Goal: Find specific page/section: Find specific page/section

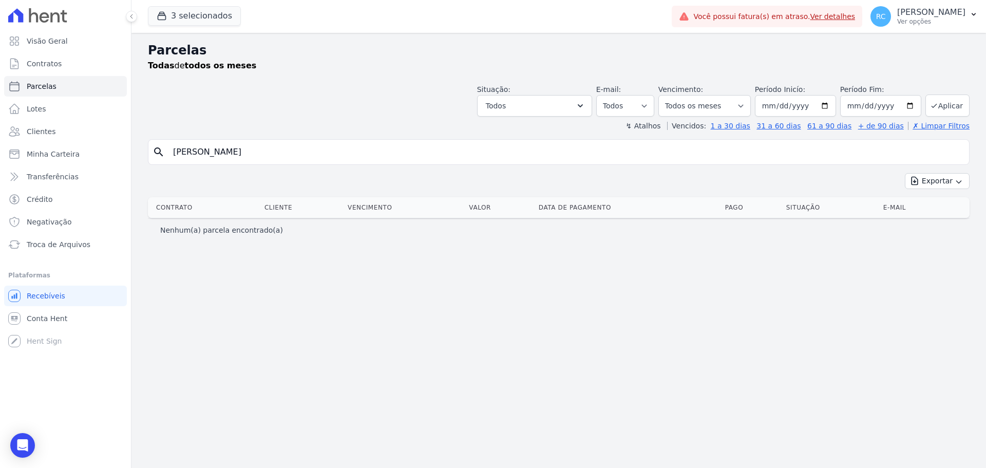
select select
drag, startPoint x: 0, startPoint y: 0, endPoint x: 1, endPoint y: 169, distance: 169.0
click at [0, 174] on div "Visão Geral Contratos [GEOGRAPHIC_DATA] Lotes Clientes Minha Carteira Transferê…" at bounding box center [493, 234] width 986 height 468
type input "z"
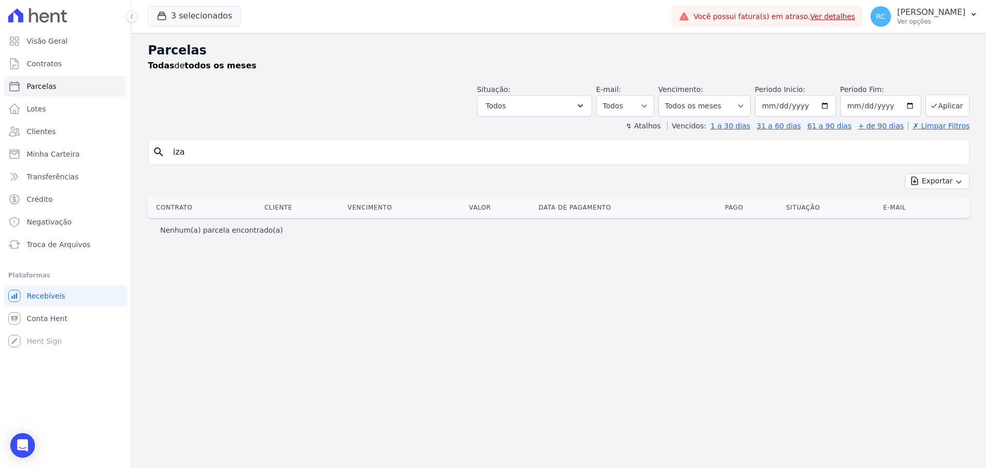
type input "izael"
select select
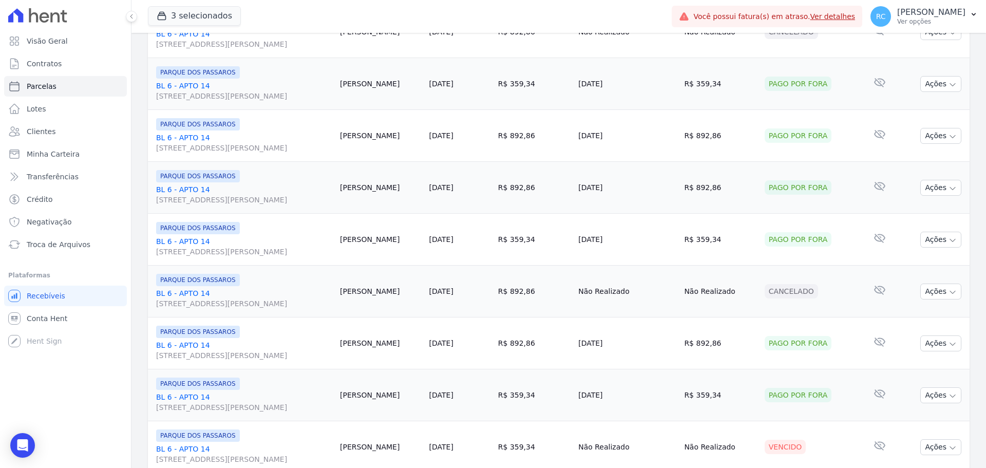
scroll to position [1092, 0]
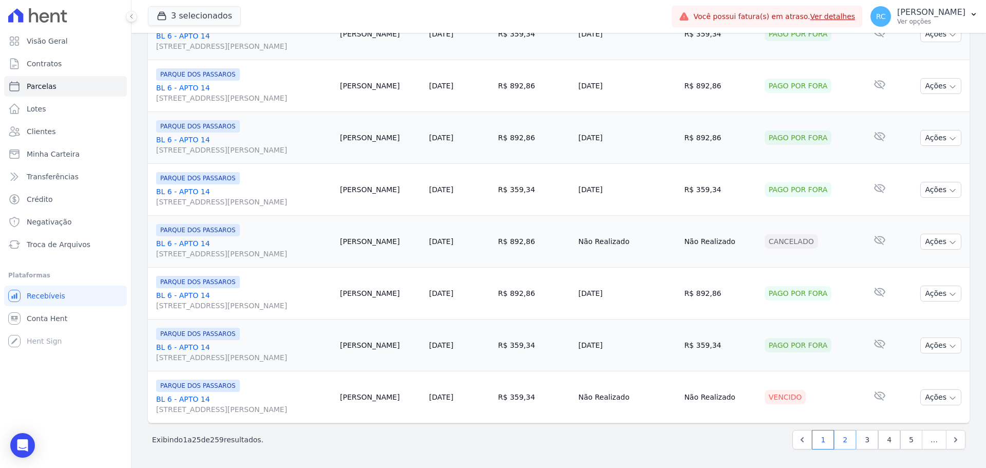
click at [845, 439] on link "2" at bounding box center [845, 440] width 22 height 20
select select
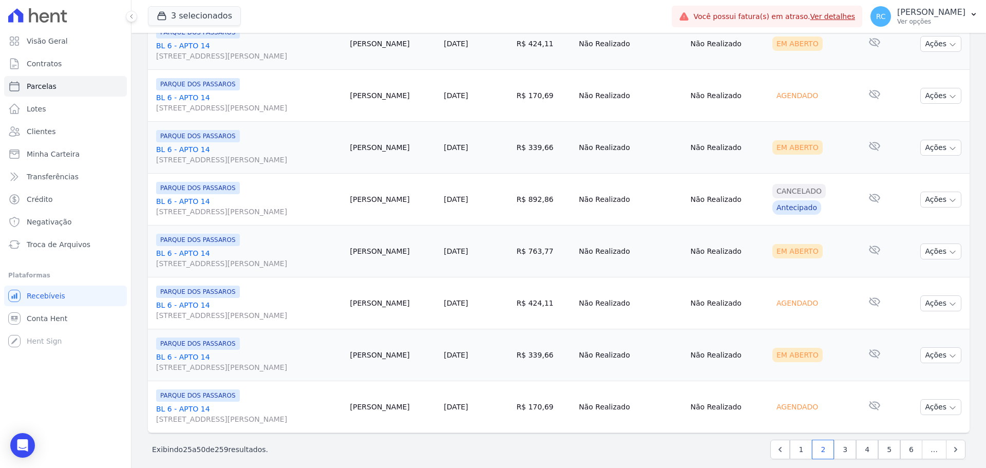
scroll to position [1092, 0]
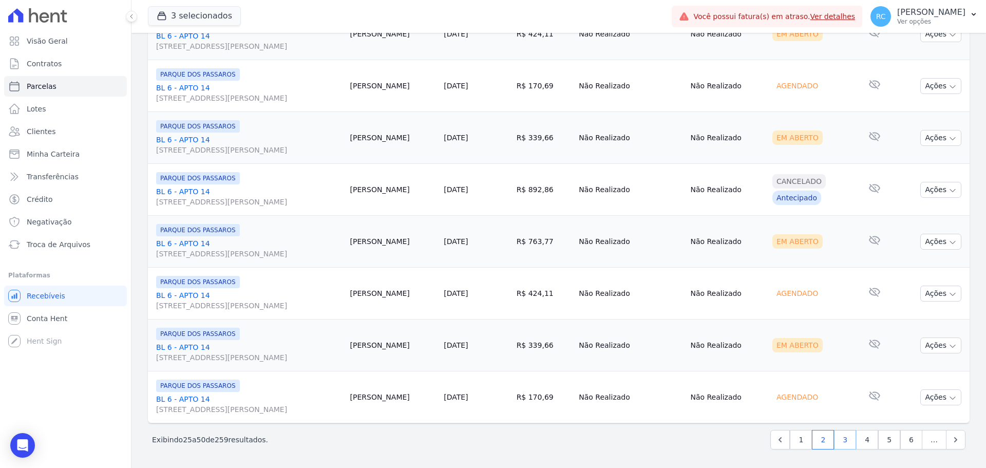
click at [844, 437] on link "3" at bounding box center [845, 440] width 22 height 20
select select
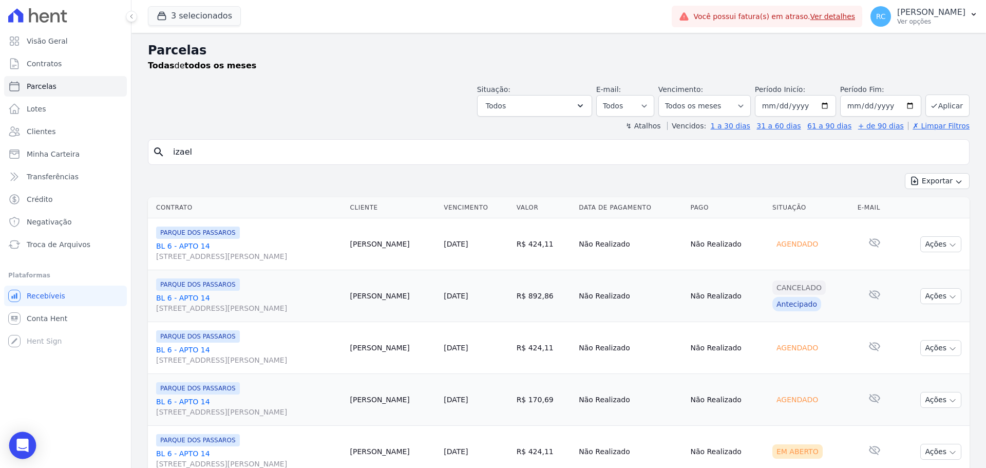
click at [23, 436] on div "Open Intercom Messenger" at bounding box center [22, 445] width 27 height 27
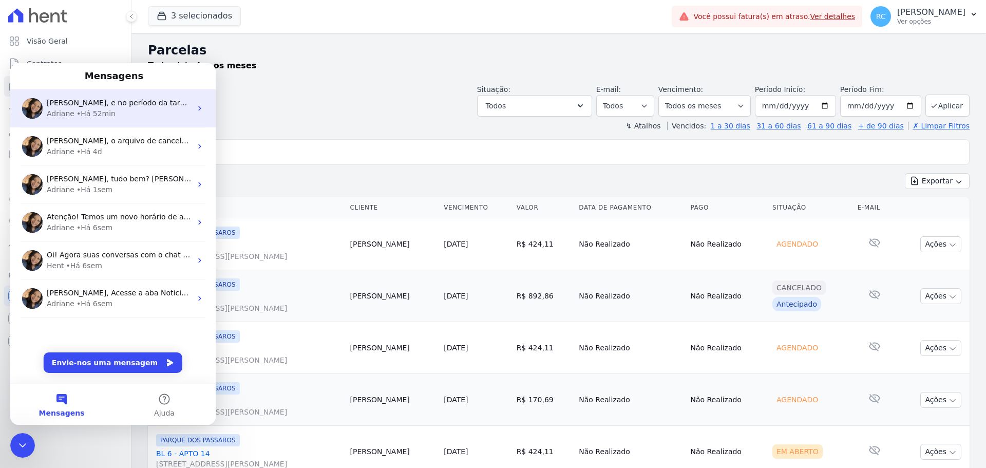
click at [107, 117] on div "• Há 52min" at bounding box center [96, 113] width 39 height 11
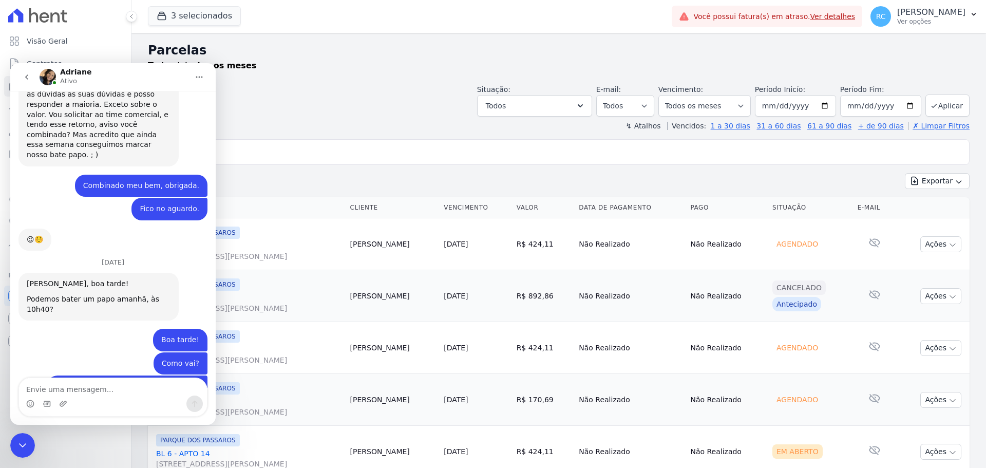
scroll to position [780, 0]
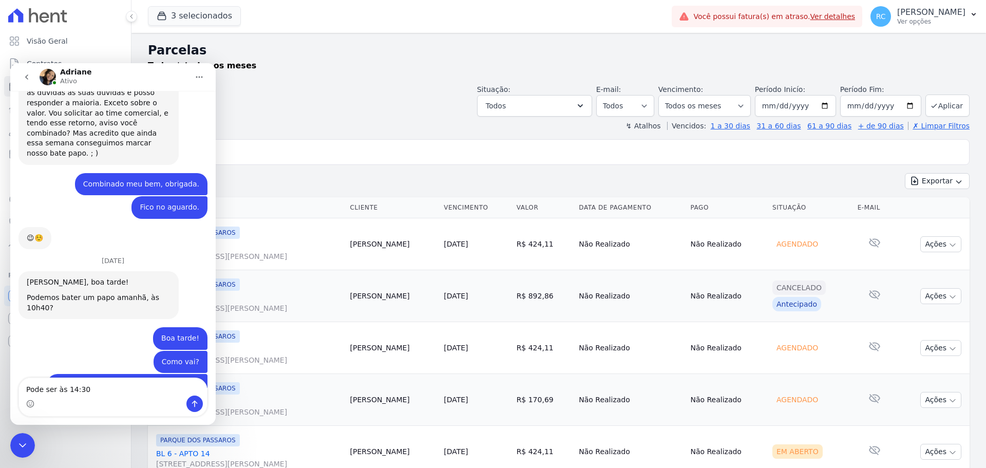
type textarea "Pode ser às 14:30?"
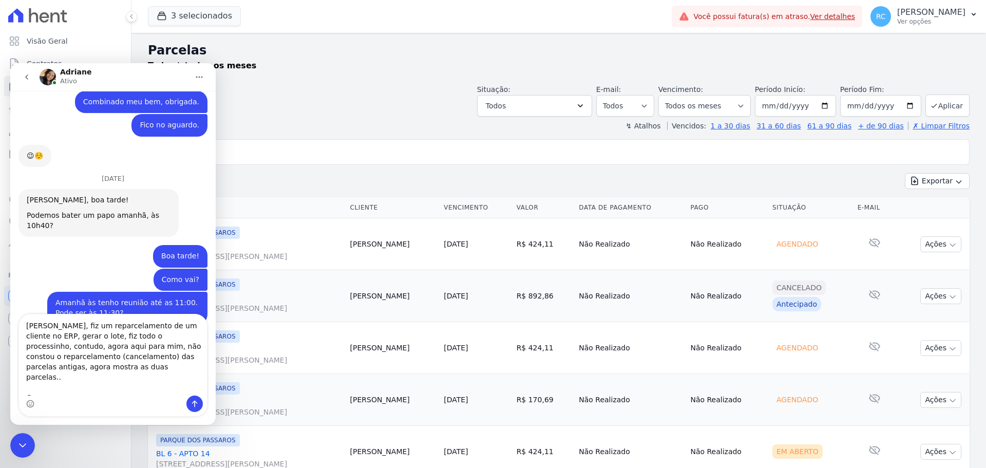
scroll to position [873, 0]
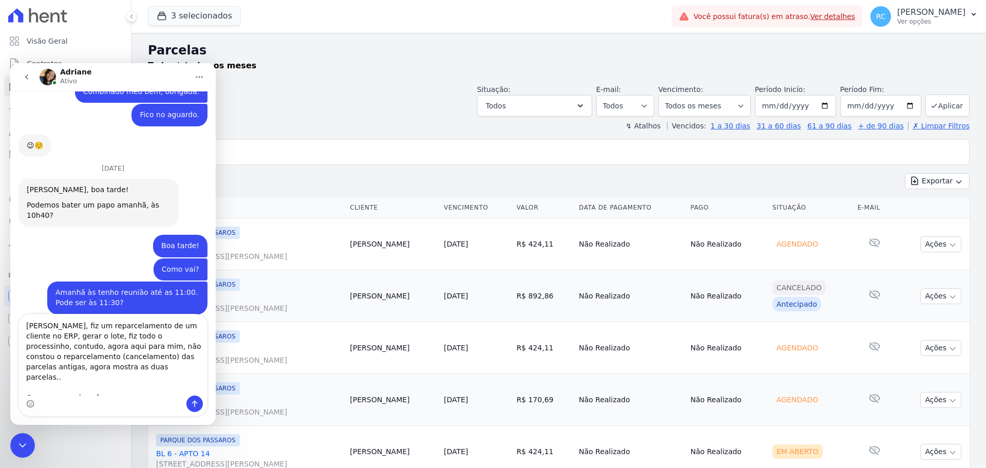
type textarea "[PERSON_NAME], fiz um reparcelamento de um cliente no ERP, gerar o lote, fiz to…"
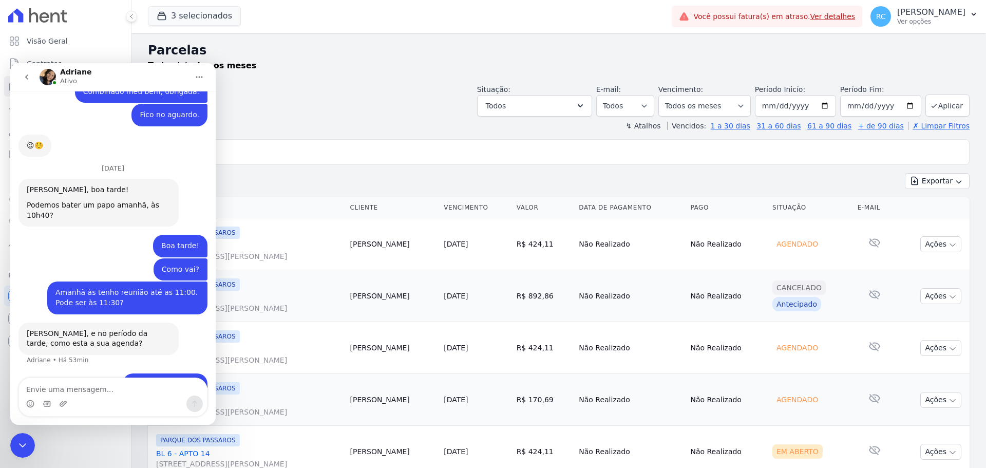
scroll to position [900, 0]
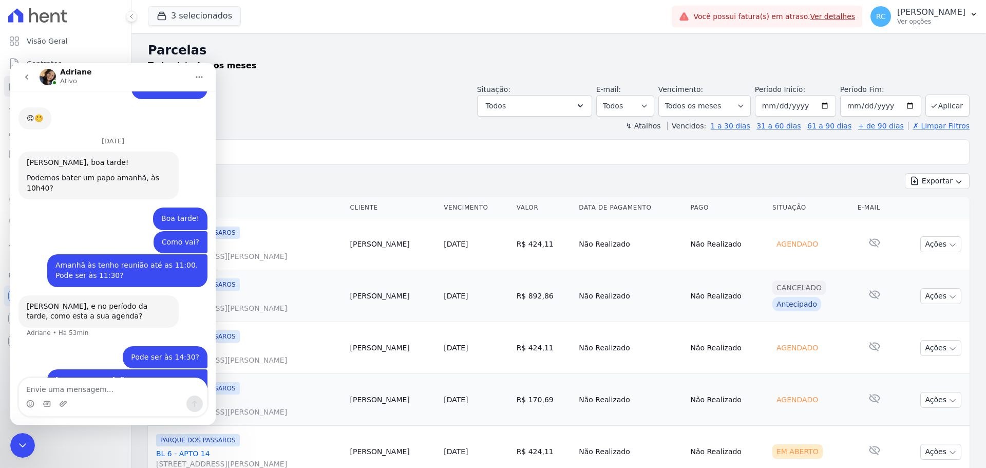
click at [21, 445] on icon "Fechar mensagem da Intercom" at bounding box center [22, 445] width 7 height 4
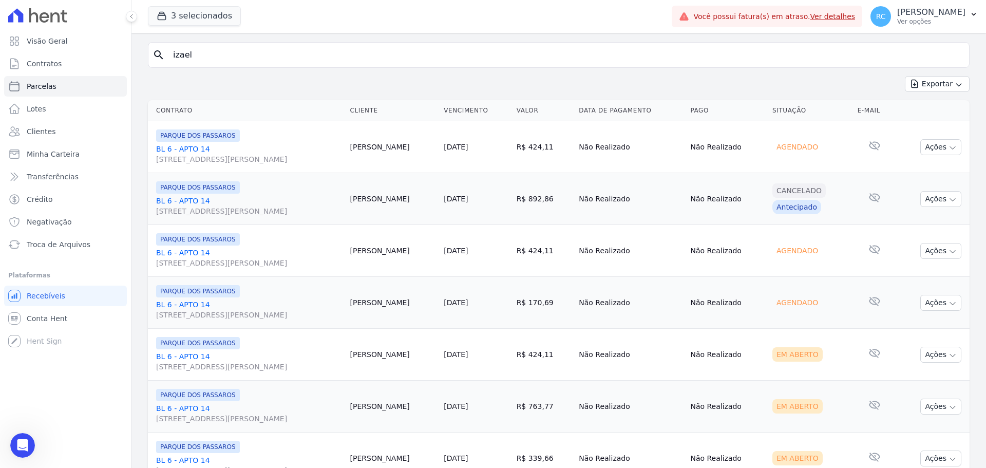
scroll to position [0, 0]
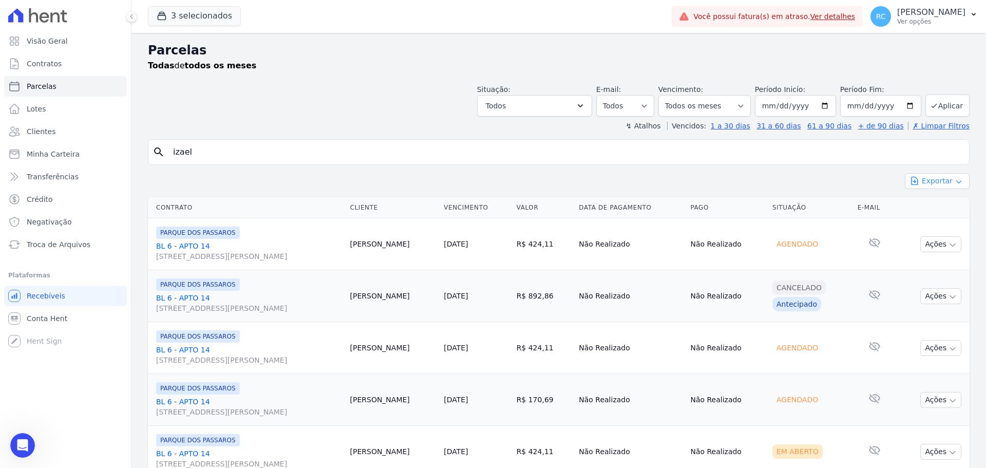
click at [932, 176] on button "Exportar" at bounding box center [937, 181] width 65 height 16
click at [919, 222] on span "Exportar CSV" at bounding box center [936, 223] width 54 height 10
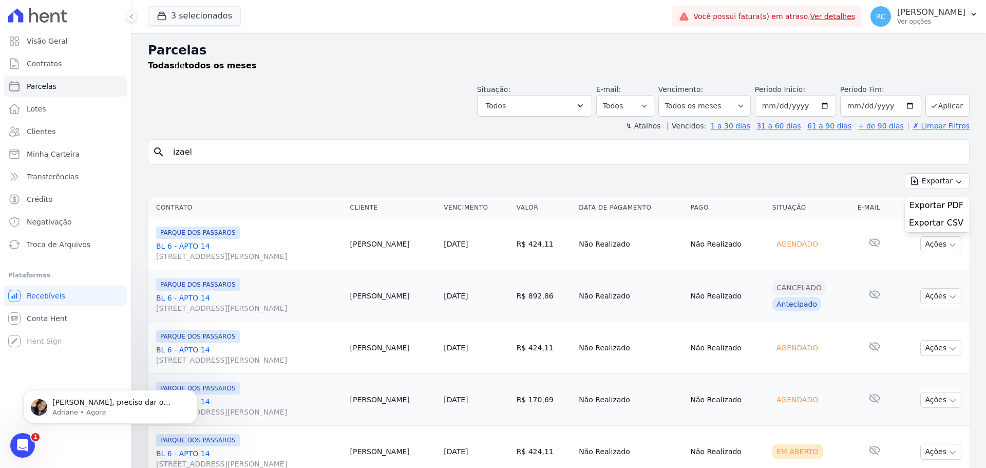
scroll to position [984, 0]
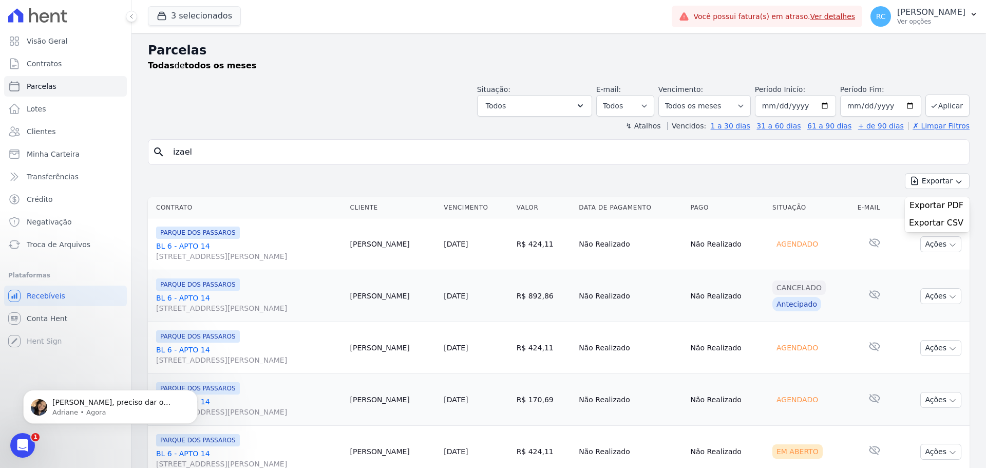
click at [21, 453] on div "Abrir mensagem da Intercom" at bounding box center [23, 445] width 34 height 34
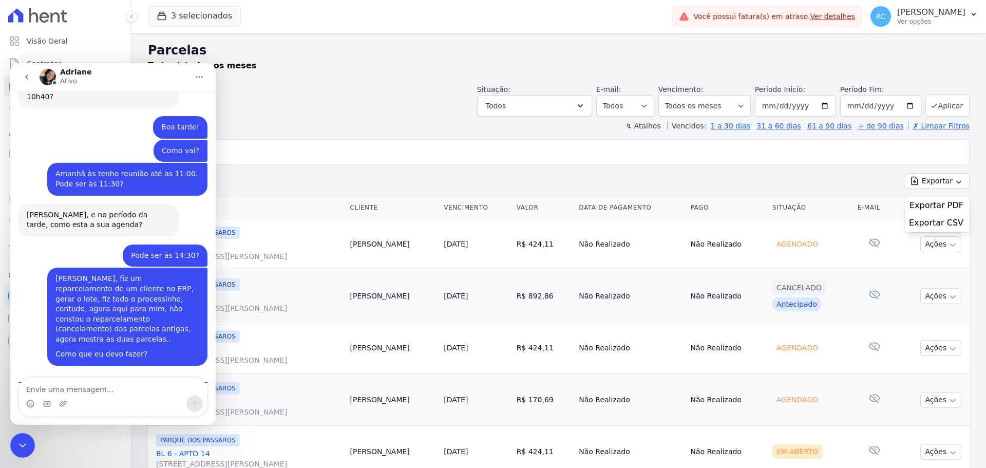
scroll to position [1001, 0]
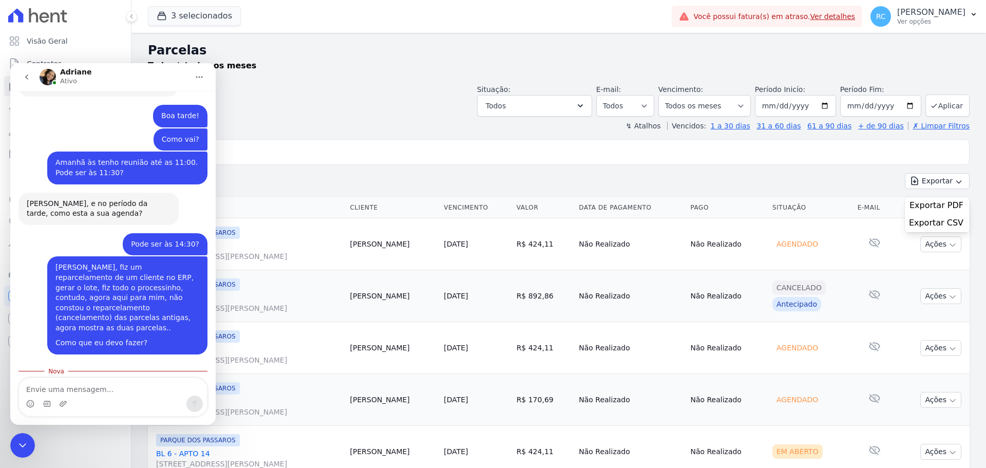
click at [24, 442] on icon "Fechar mensagem da Intercom" at bounding box center [22, 445] width 12 height 12
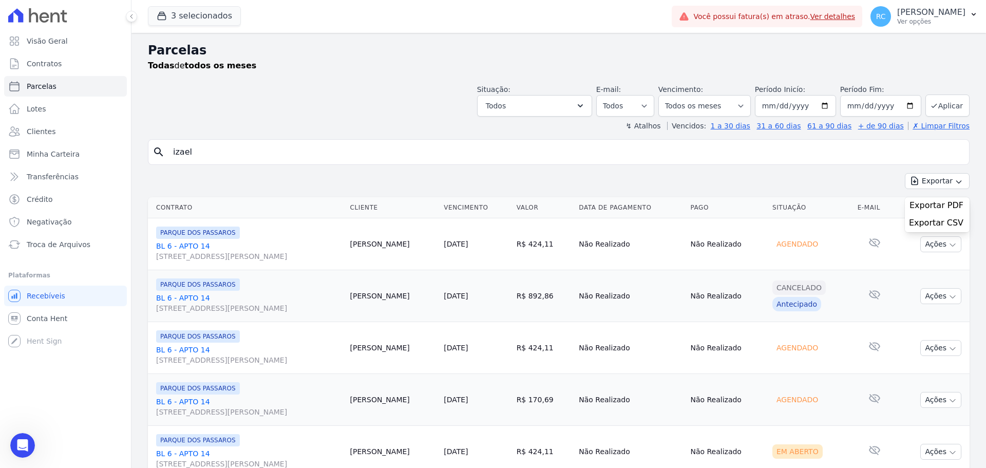
click at [33, 442] on div "Abrir mensagem da Intercom" at bounding box center [23, 445] width 34 height 34
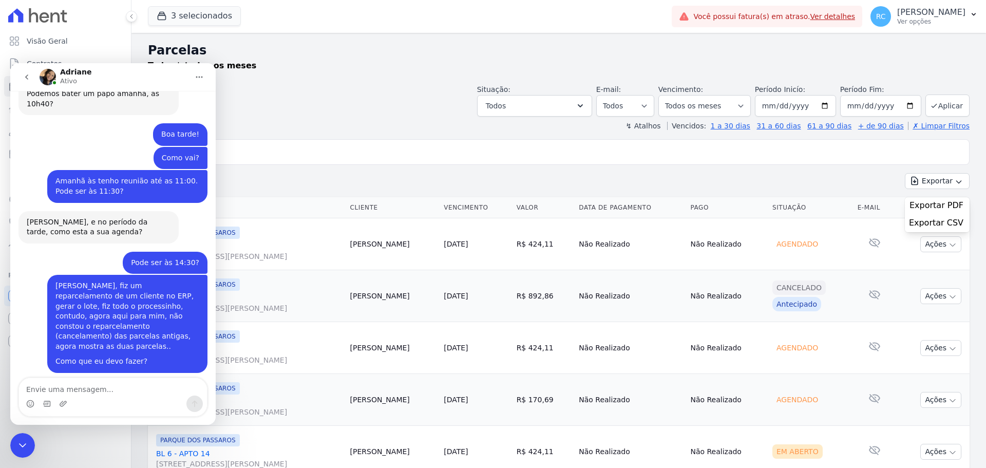
click at [74, 390] on textarea "Envie uma mensagem..." at bounding box center [113, 386] width 188 height 17
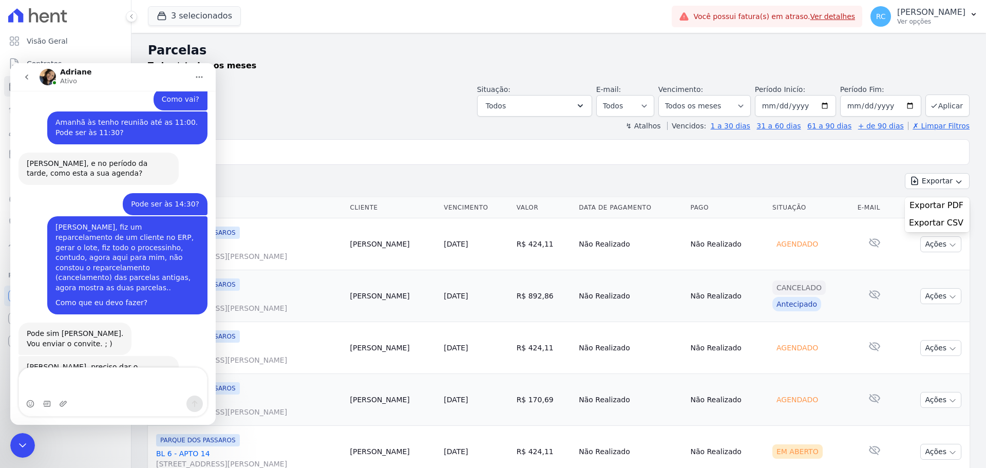
scroll to position [1053, 0]
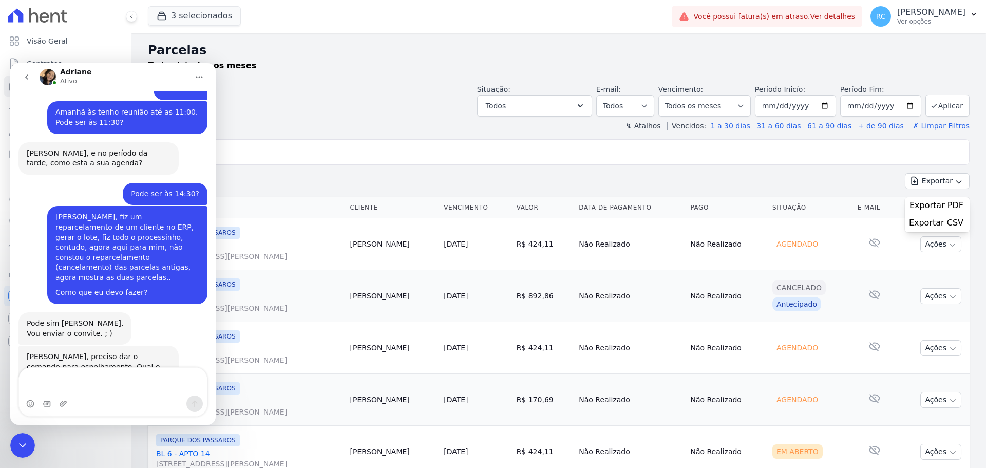
click at [16, 448] on icon "Fechar mensagem da Intercom" at bounding box center [22, 445] width 12 height 12
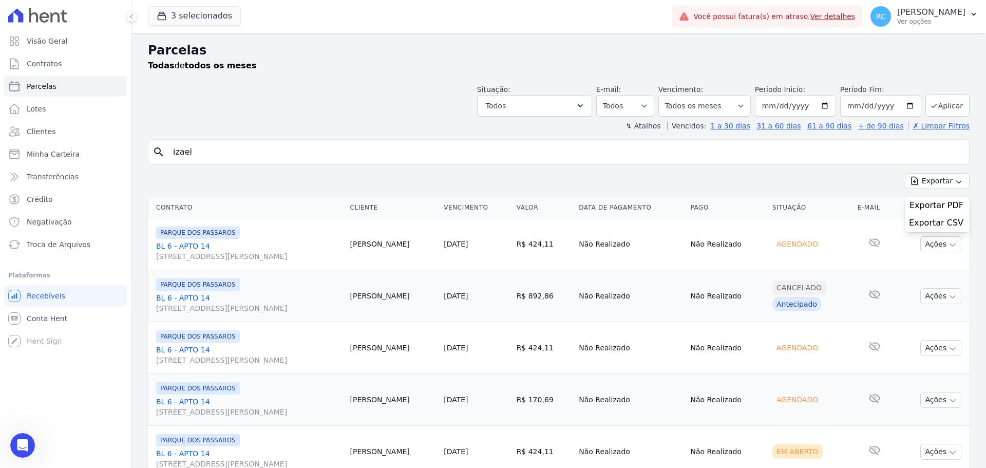
click at [30, 439] on div "Abrir mensagem da Intercom" at bounding box center [23, 445] width 34 height 34
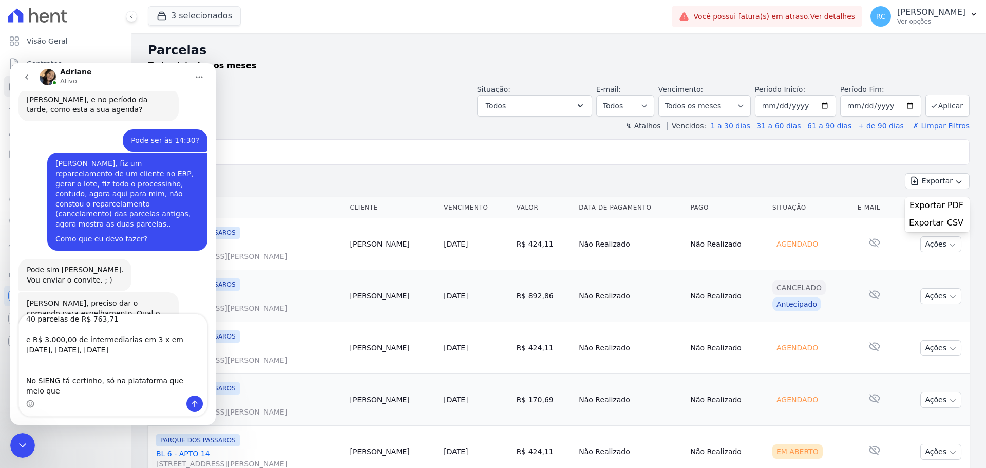
scroll to position [38, 0]
type textarea "O parcelamento dele é: 40 parcelas de R$ 763,71 e R$ 3.000,00 de intermediarias…"
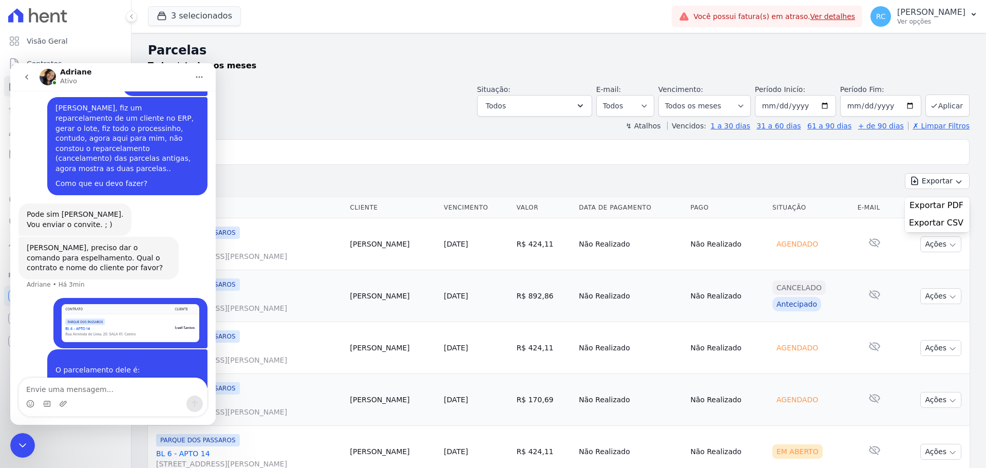
scroll to position [1172, 0]
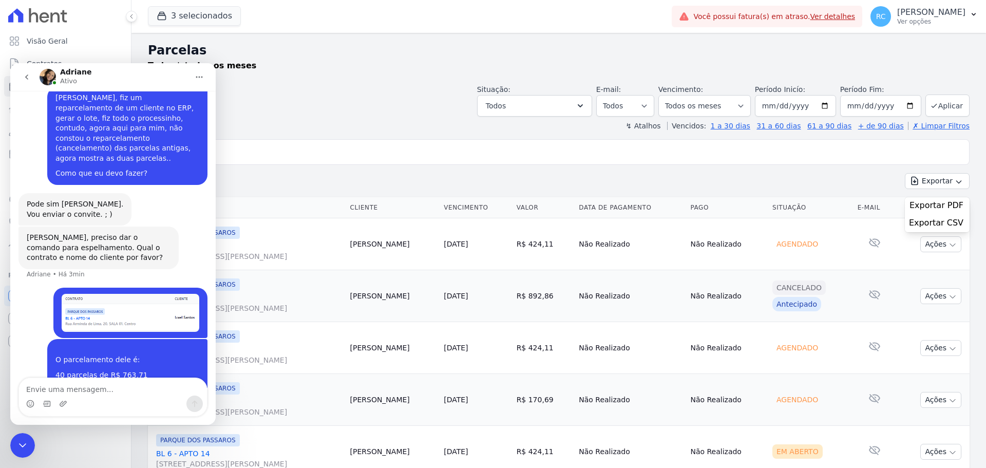
click at [21, 446] on icon "Fechar mensagem da Intercom" at bounding box center [22, 445] width 12 height 12
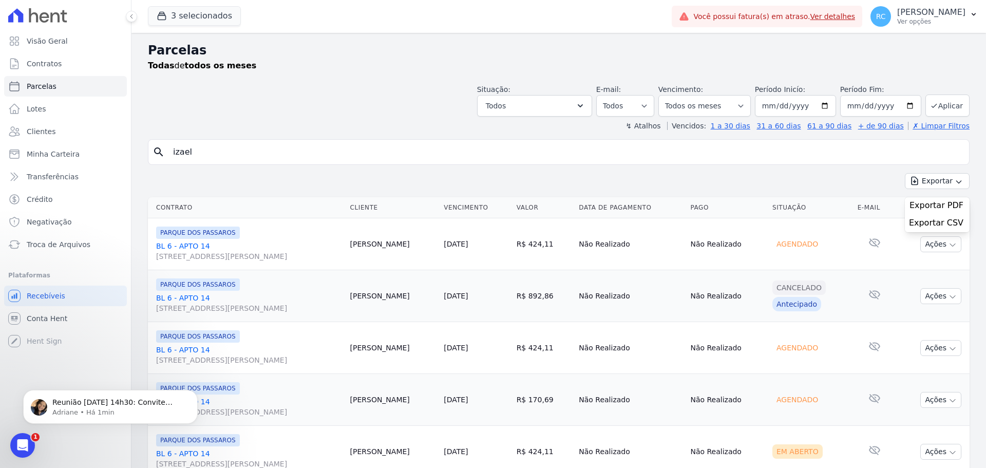
scroll to position [1246, 0]
drag, startPoint x: 42, startPoint y: 869, endPoint x: 26, endPoint y: 439, distance: 430.3
click at [26, 439] on div "Abrir mensagem da Intercom" at bounding box center [23, 445] width 34 height 34
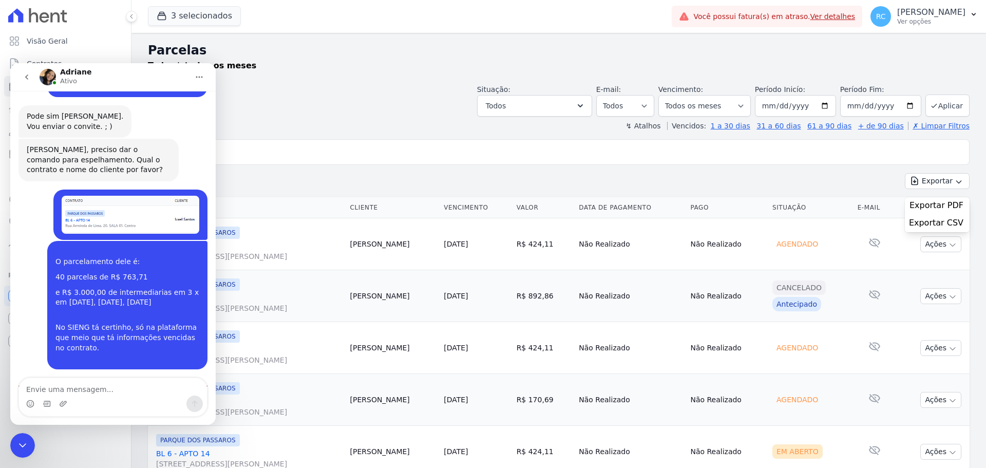
scroll to position [1263, 0]
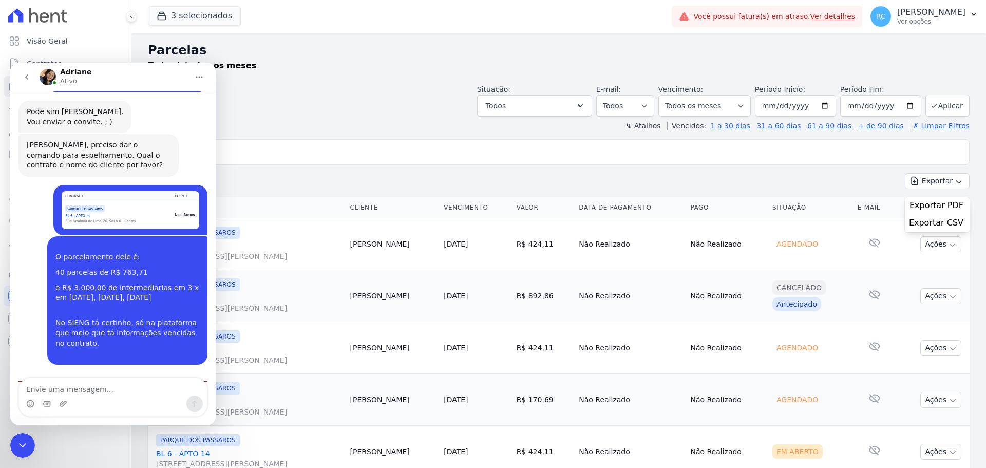
click at [99, 390] on textarea "Envie uma mensagem..." at bounding box center [113, 386] width 188 height 17
click at [105, 382] on textarea "Envie uma mensagem..." at bounding box center [113, 386] width 188 height 17
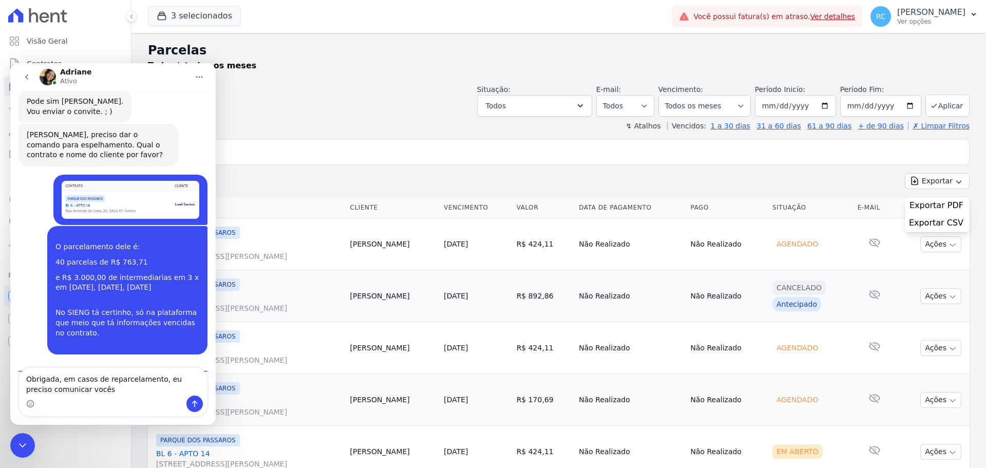
type textarea "Obrigada, em casos de reparcelamento, eu preciso comunicar vocês?"
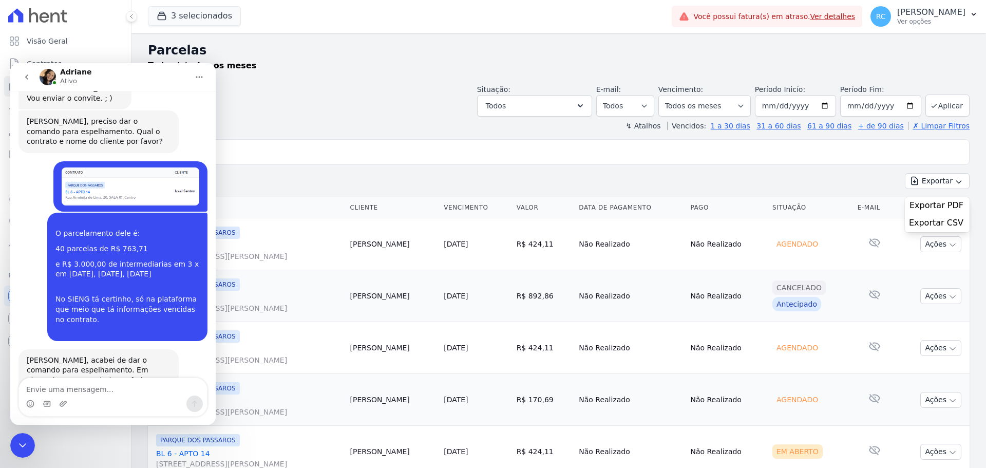
click at [21, 442] on icon "Fechar mensagem da Intercom" at bounding box center [22, 445] width 12 height 12
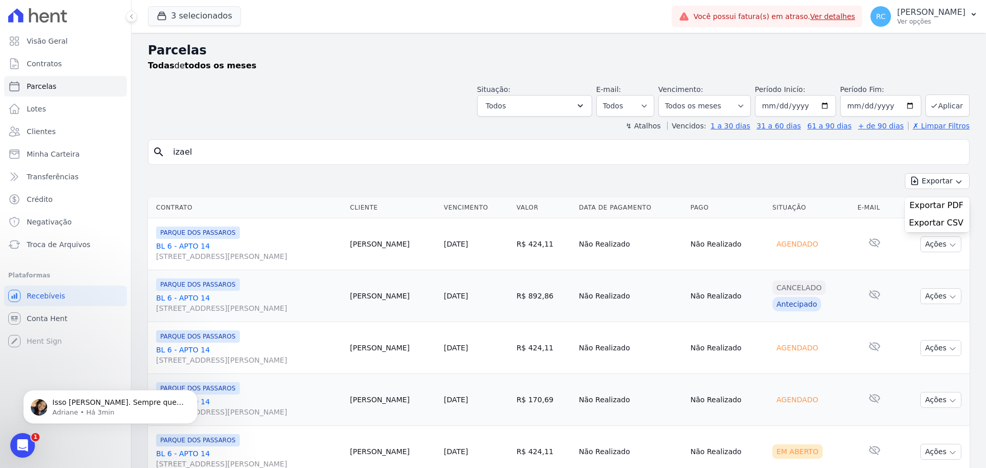
scroll to position [1378, 0]
drag, startPoint x: 221, startPoint y: 150, endPoint x: 87, endPoint y: 157, distance: 134.8
click at [87, 157] on div "Visão Geral Contratos [GEOGRAPHIC_DATA] Lotes Clientes Minha Carteira Transferê…" at bounding box center [493, 234] width 986 height 468
type input "[PERSON_NAME]"
select select
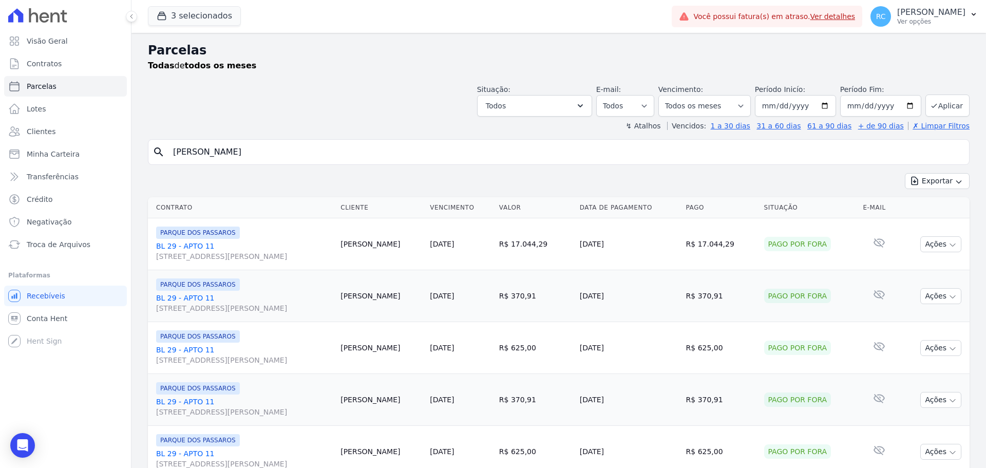
type input "[PERSON_NAME]"
select select
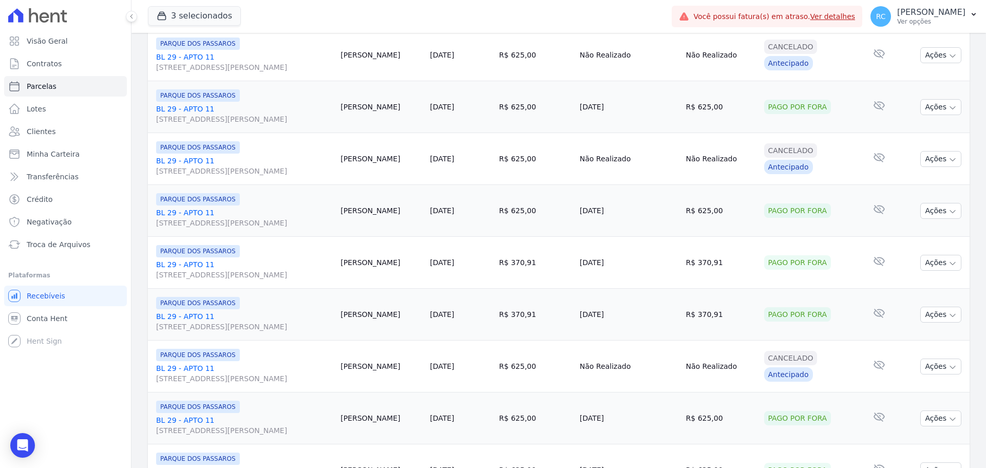
scroll to position [1092, 0]
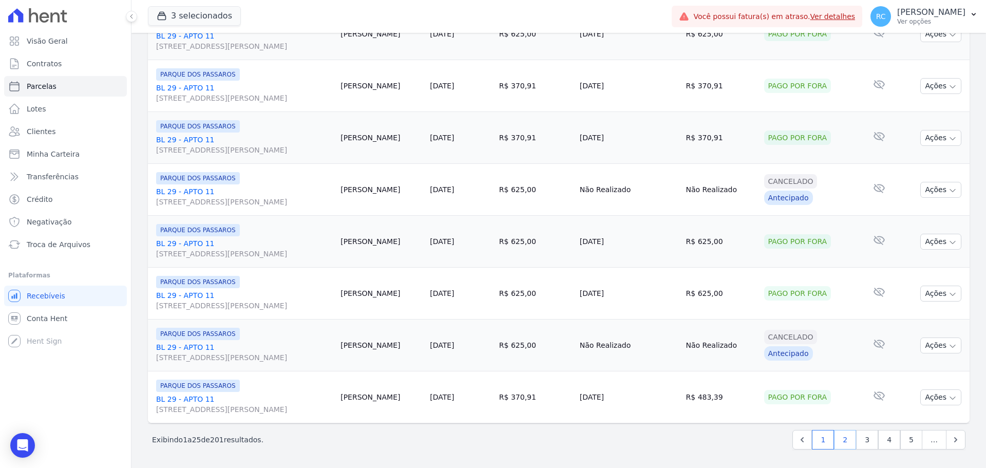
click at [837, 442] on link "2" at bounding box center [845, 440] width 22 height 20
select select
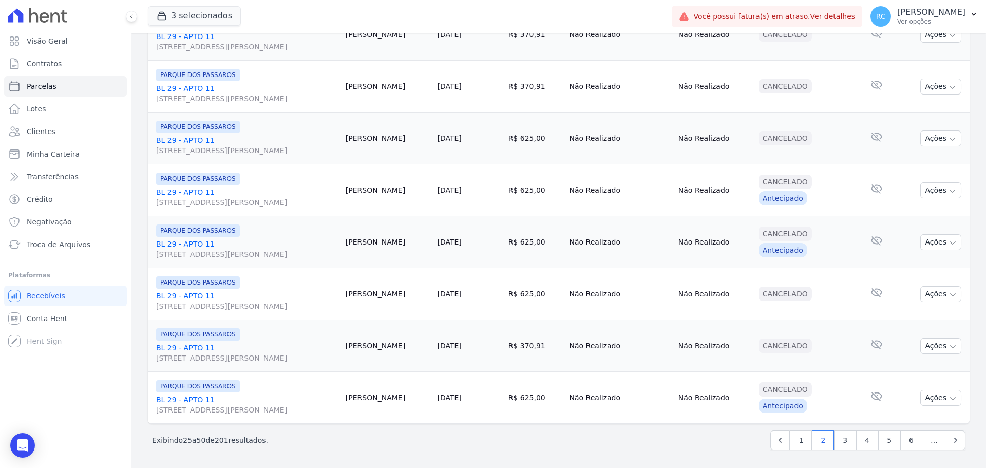
scroll to position [1092, 0]
click at [845, 443] on link "3" at bounding box center [845, 440] width 22 height 20
select select
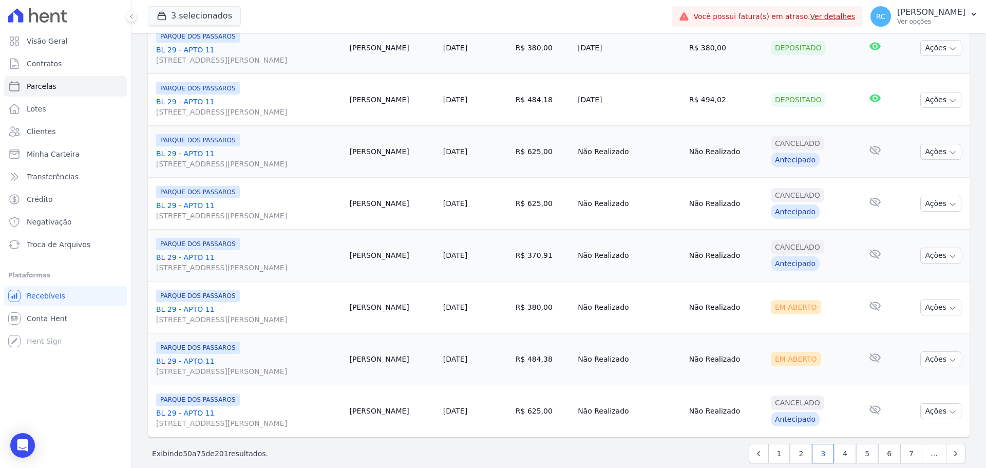
scroll to position [1079, 0]
click at [936, 307] on button "Ações" at bounding box center [941, 307] width 41 height 16
click at [893, 327] on link "Ver boleto" at bounding box center [937, 330] width 99 height 19
click at [24, 442] on icon "Open Intercom Messenger" at bounding box center [22, 445] width 12 height 13
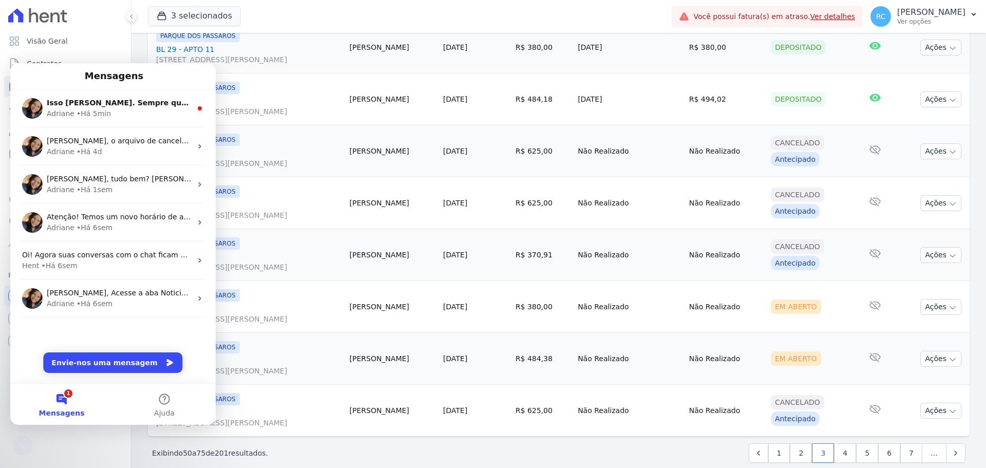
scroll to position [0, 0]
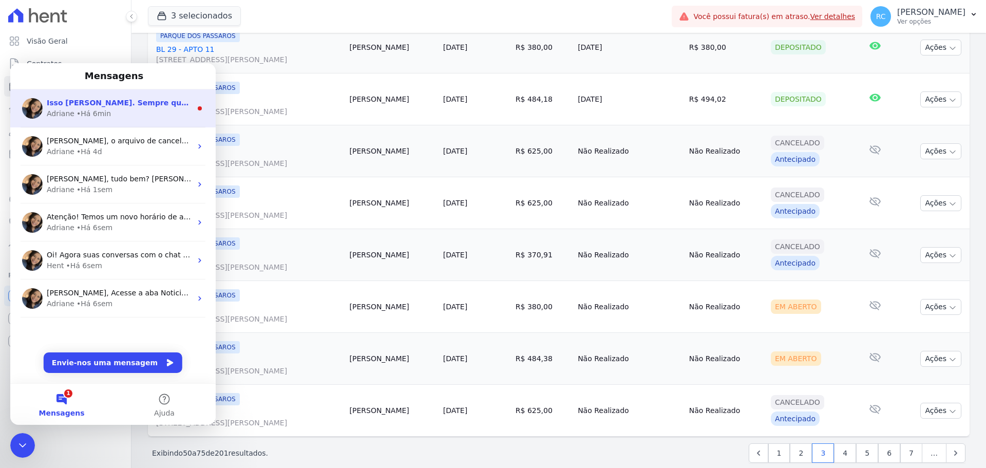
click at [135, 104] on span "Isso [PERSON_NAME]. Sempre que houver alguma alteração no contrato (fluxo), bas…" at bounding box center [506, 103] width 919 height 8
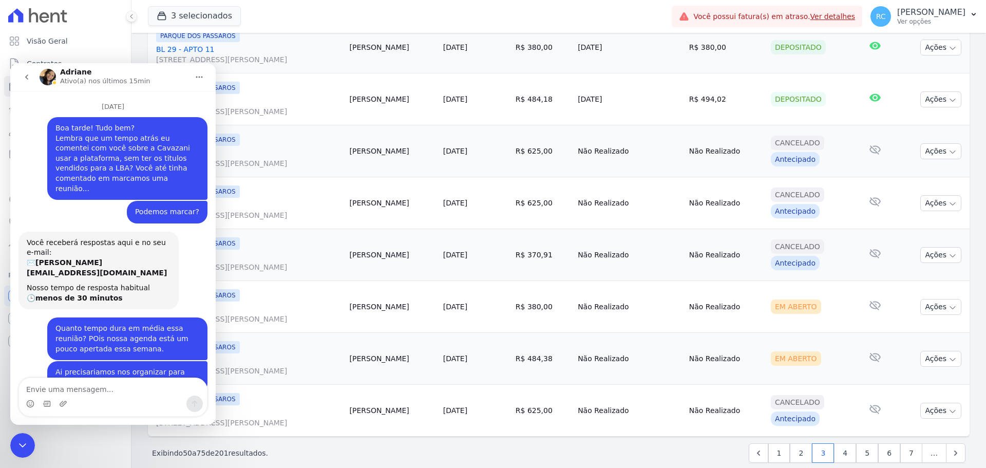
scroll to position [26, 0]
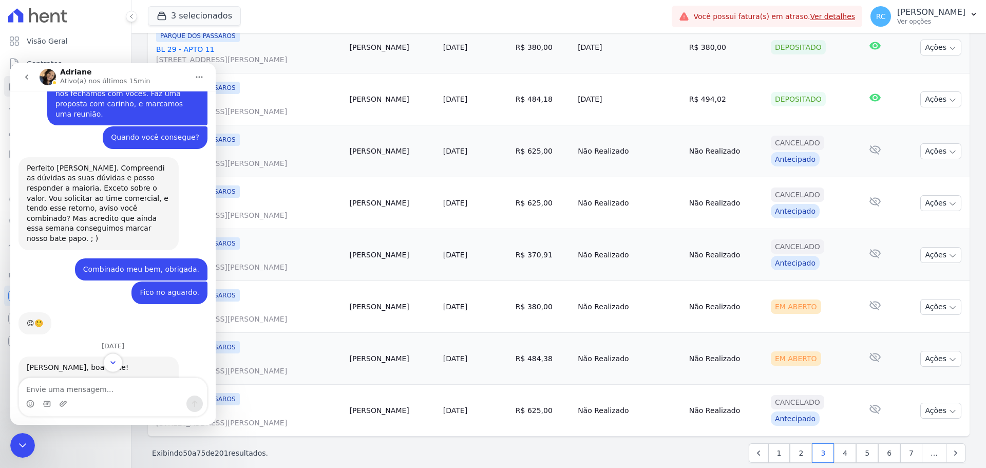
click at [110, 365] on icon "Scroll to bottom" at bounding box center [112, 362] width 9 height 9
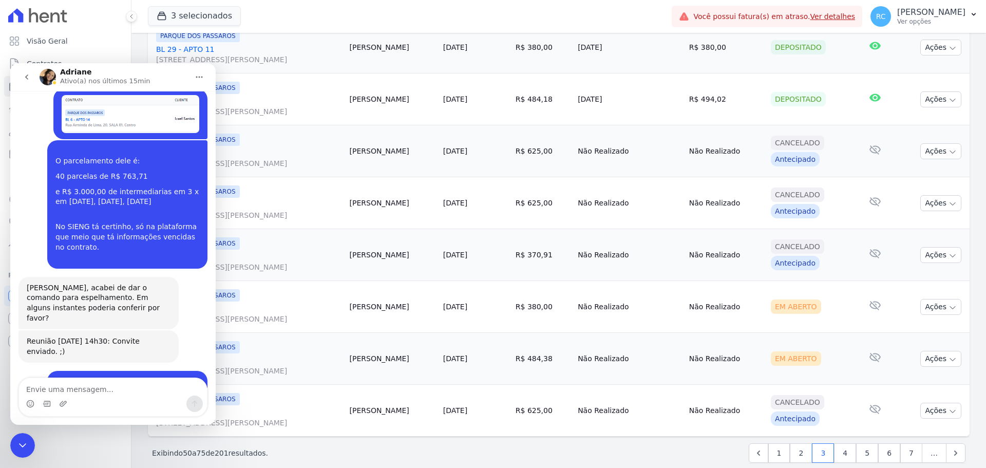
scroll to position [1378, 0]
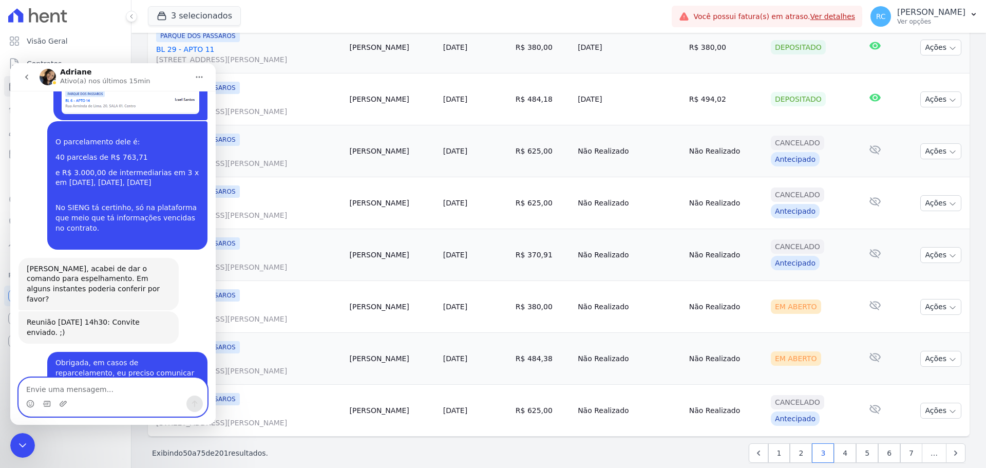
click at [105, 385] on textarea "Envie uma mensagem..." at bounding box center [113, 386] width 188 height 17
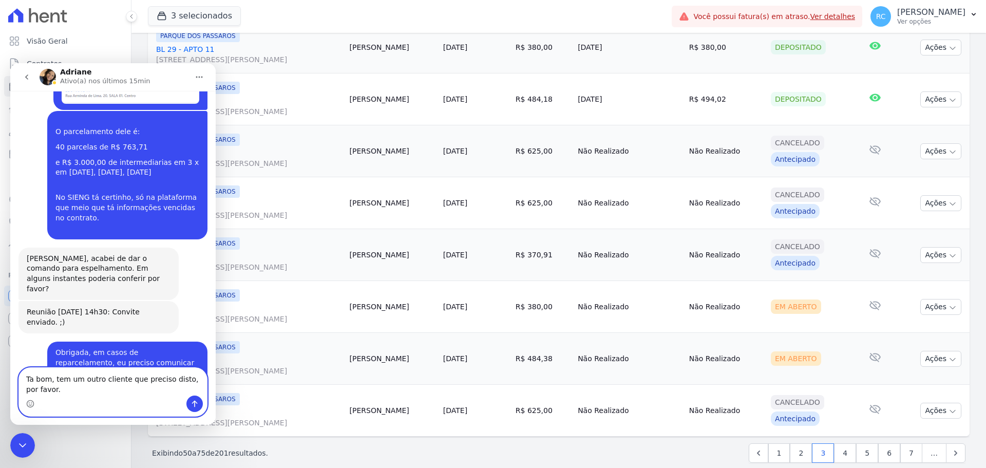
type textarea "Ta bom, tem um outro cliente que preciso disto, por favor."
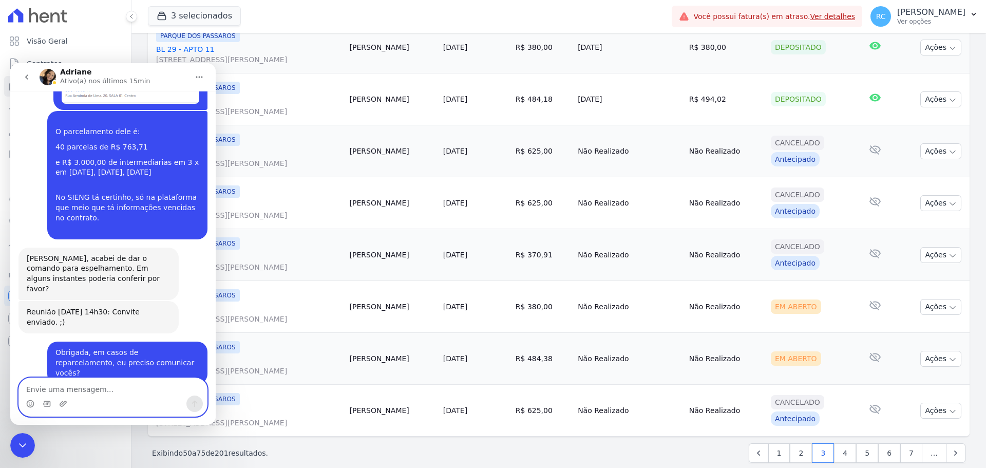
scroll to position [1419, 0]
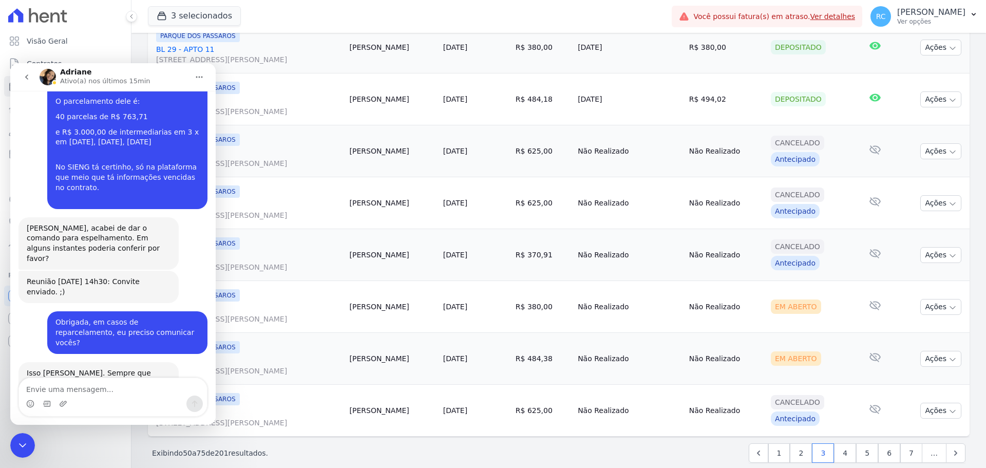
click at [21, 439] on icon "Fechar mensagem da Intercom" at bounding box center [22, 445] width 12 height 12
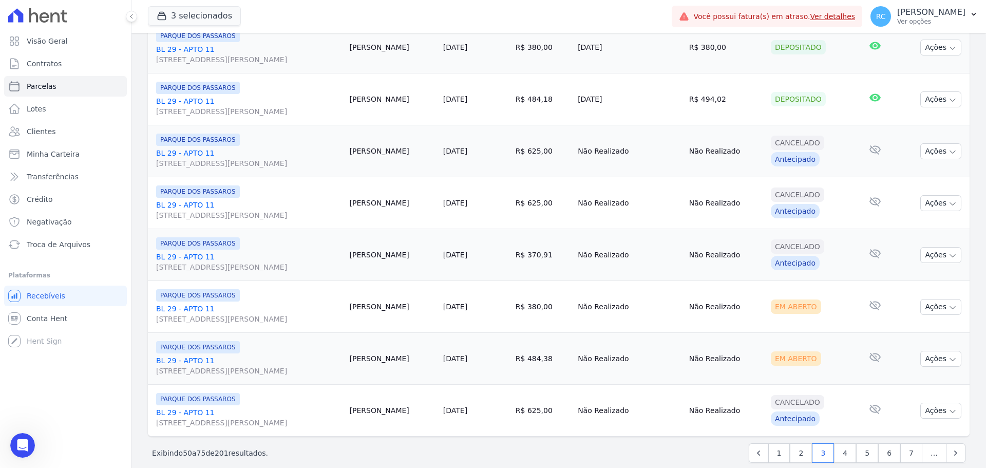
click at [23, 442] on icon "Abrir mensagem da Intercom" at bounding box center [22, 445] width 7 height 8
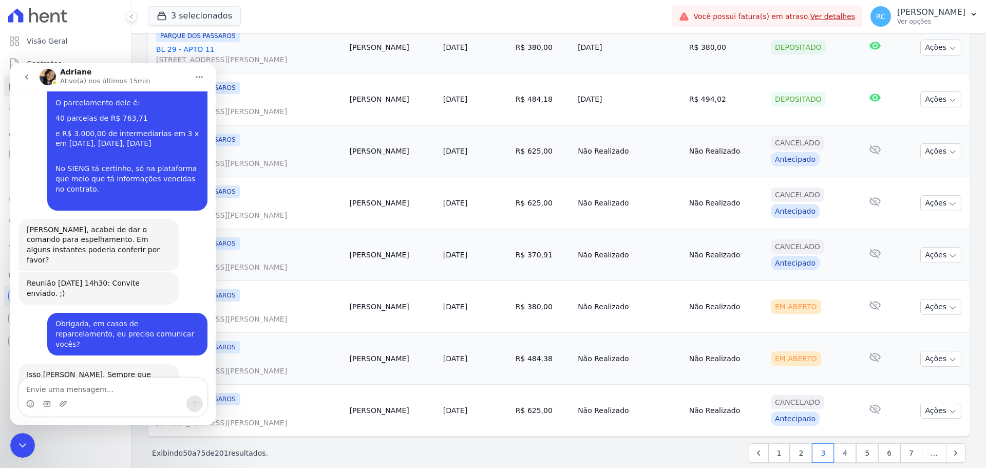
click at [77, 386] on textarea "Envie uma mensagem..." at bounding box center [113, 386] width 188 height 17
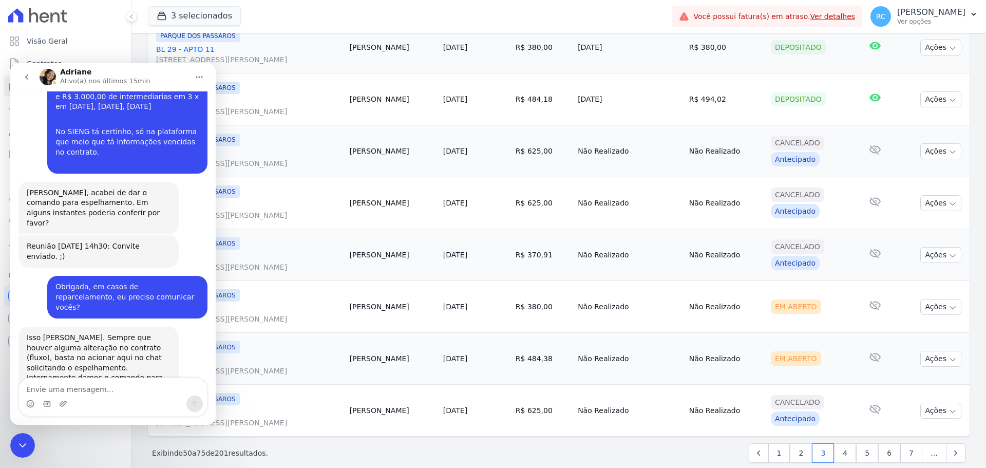
scroll to position [1457, 0]
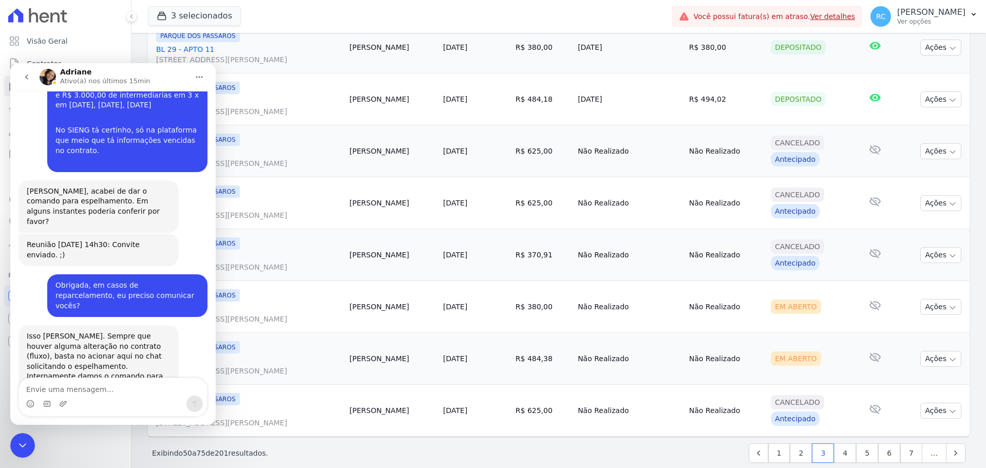
click at [92, 444] on div "Visão Geral Contratos [GEOGRAPHIC_DATA] Lotes Clientes Minha Carteira Transferê…" at bounding box center [65, 234] width 131 height 468
click at [22, 444] on icon "Fechar mensagem da Intercom" at bounding box center [22, 445] width 12 height 12
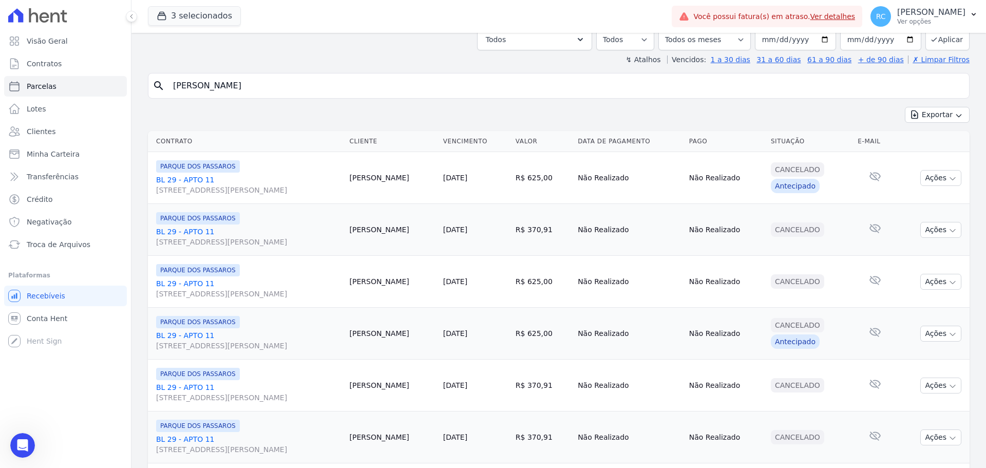
scroll to position [0, 0]
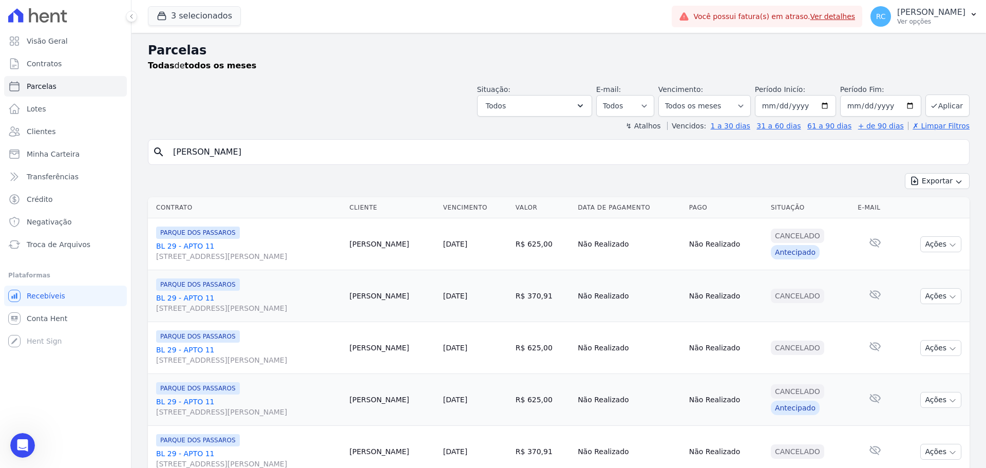
drag, startPoint x: 309, startPoint y: 147, endPoint x: 230, endPoint y: 95, distance: 94.5
click at [25, 165] on div "Visão Geral Contratos [GEOGRAPHIC_DATA] Lotes Clientes Minha Carteira Transferê…" at bounding box center [493, 234] width 986 height 468
type input "[PERSON_NAME]"
click at [314, 155] on input "[PERSON_NAME]" at bounding box center [566, 152] width 798 height 21
select select
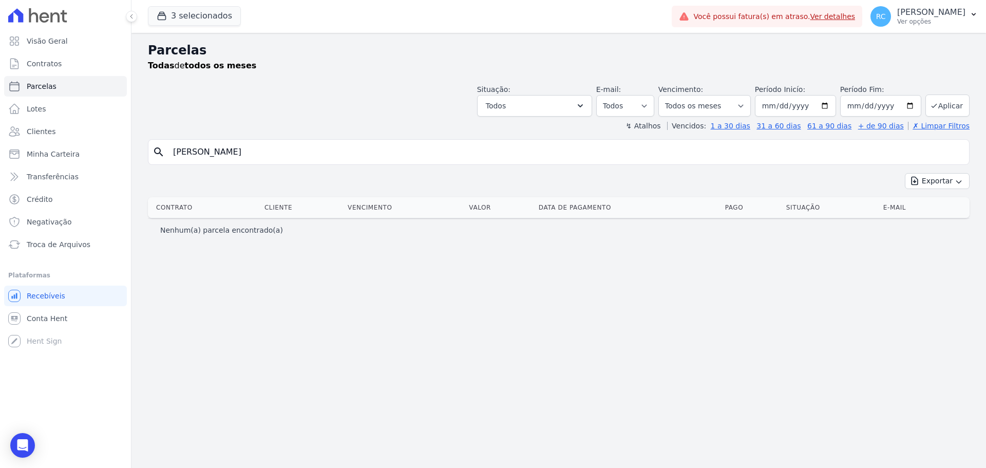
click at [360, 165] on div "search [PERSON_NAME] Exportar Exportar PDF Exportar CSV Contrato Cliente Vencim…" at bounding box center [559, 190] width 822 height 102
click at [365, 161] on input "[PERSON_NAME]" at bounding box center [566, 152] width 798 height 21
type input "[PERSON_NAME]"
select select
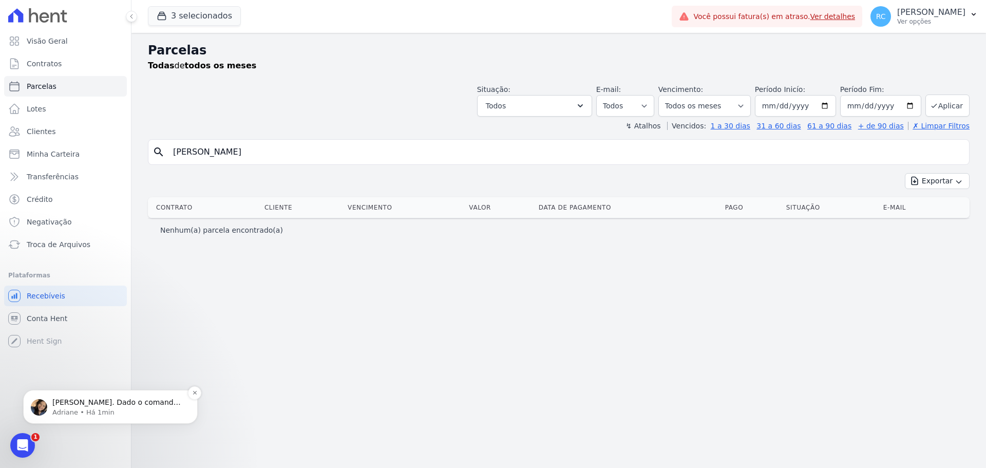
click at [109, 411] on p "Adriane • Há 1min" at bounding box center [118, 412] width 133 height 9
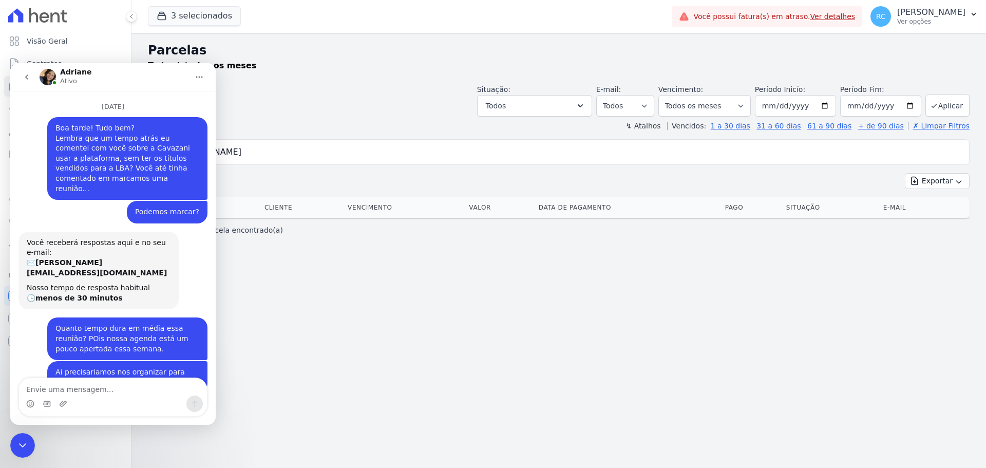
scroll to position [2, 0]
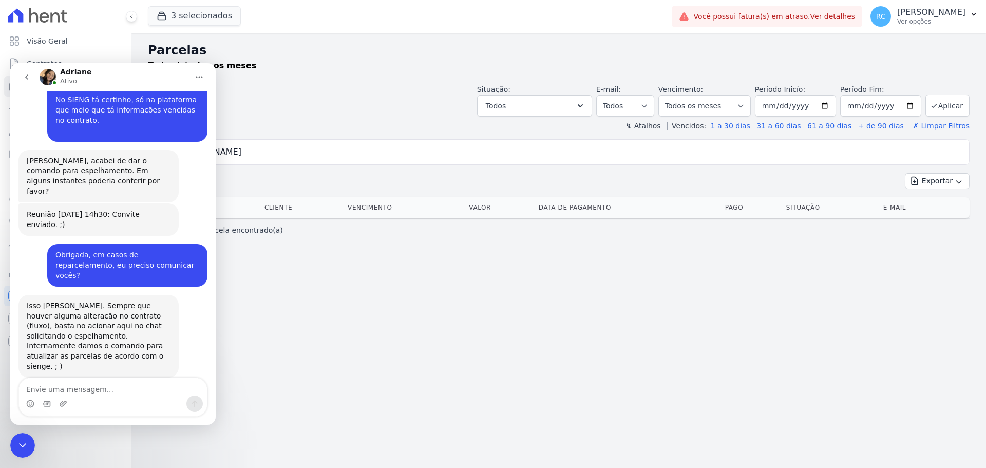
click at [86, 389] on textarea "Envie uma mensagem..." at bounding box center [113, 386] width 188 height 17
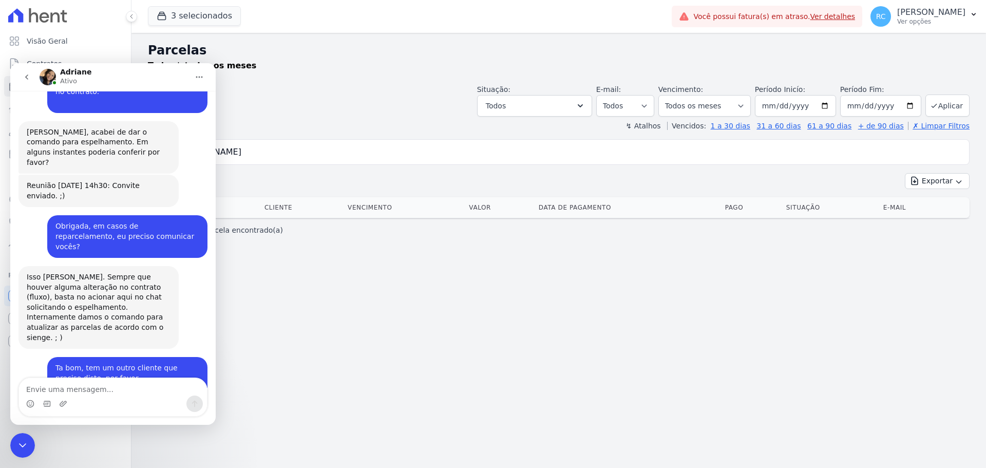
drag, startPoint x: 87, startPoint y: 388, endPoint x: 88, endPoint y: 380, distance: 7.8
click at [87, 388] on textarea "Envie uma mensagem..." at bounding box center [113, 386] width 188 height 17
type textarea "Muito obrigada."
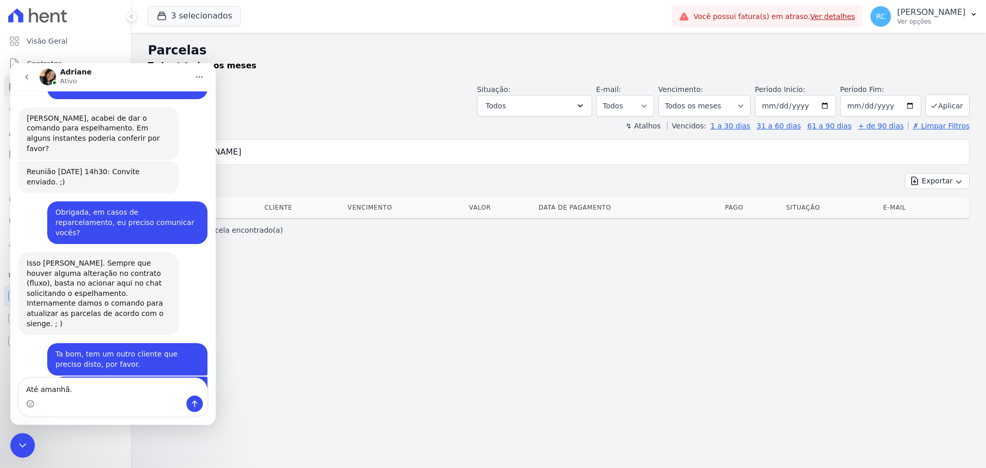
type textarea "Até amanhã."
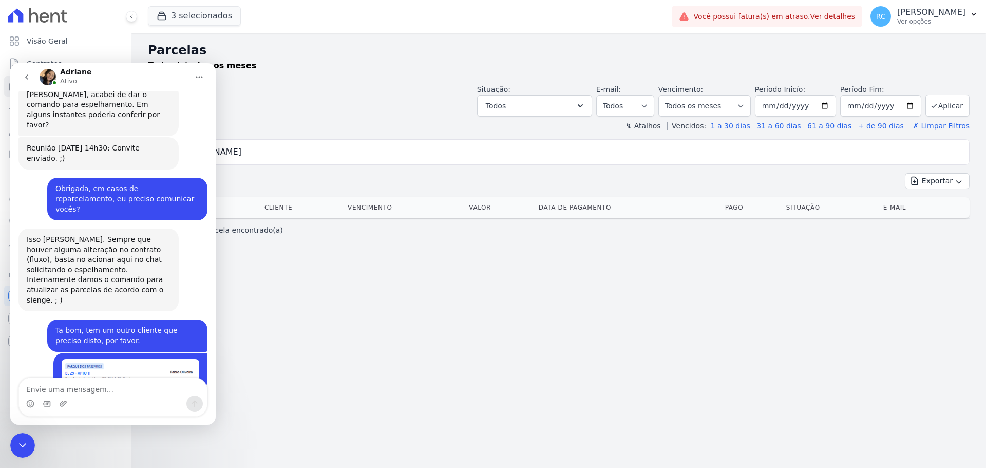
click at [19, 446] on icon "Fechar mensagem da Intercom" at bounding box center [22, 445] width 12 height 12
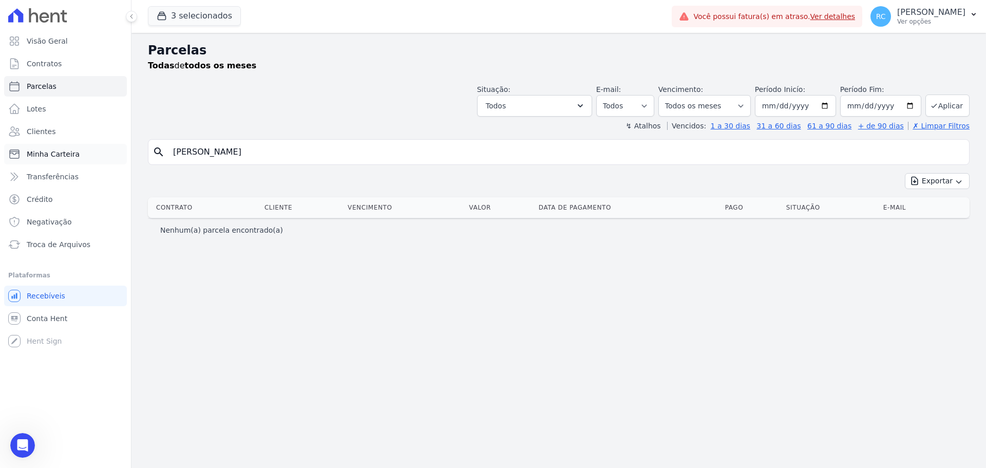
drag, startPoint x: 308, startPoint y: 154, endPoint x: 111, endPoint y: 149, distance: 196.8
click at [111, 149] on div "Visão Geral Contratos [GEOGRAPHIC_DATA] Lotes Clientes Minha Carteira Transferê…" at bounding box center [493, 234] width 986 height 468
click at [375, 400] on div "Parcelas Todas de todos os meses Situação: Agendado Em Aberto Pago Processando …" at bounding box center [559, 250] width 855 height 435
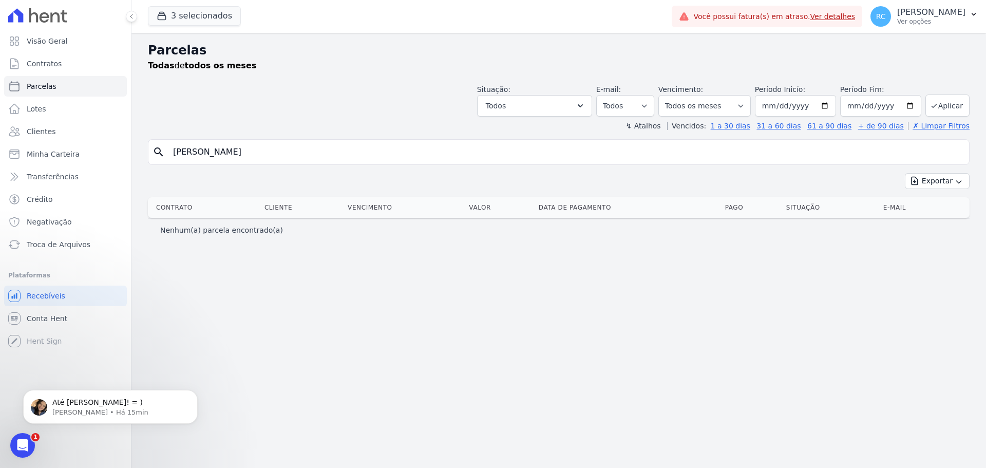
scroll to position [0, 0]
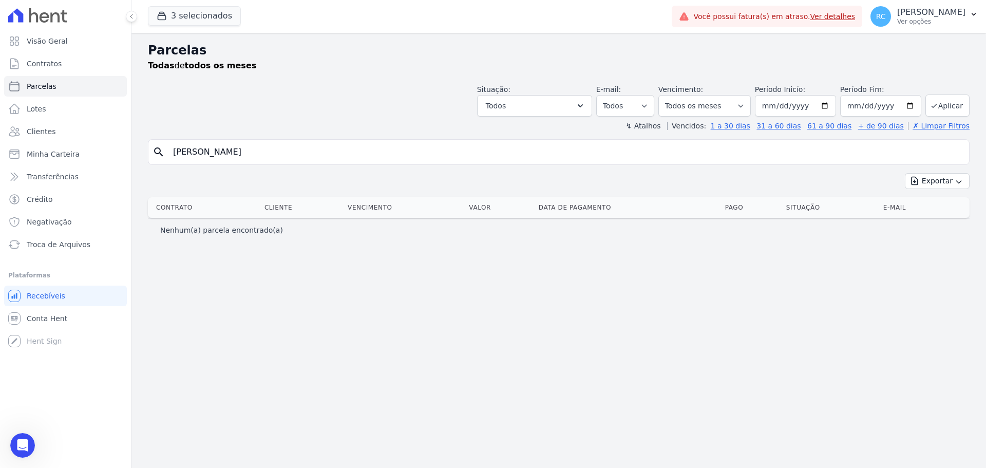
click at [23, 450] on icon "Abrir mensagem da Intercom" at bounding box center [22, 445] width 17 height 17
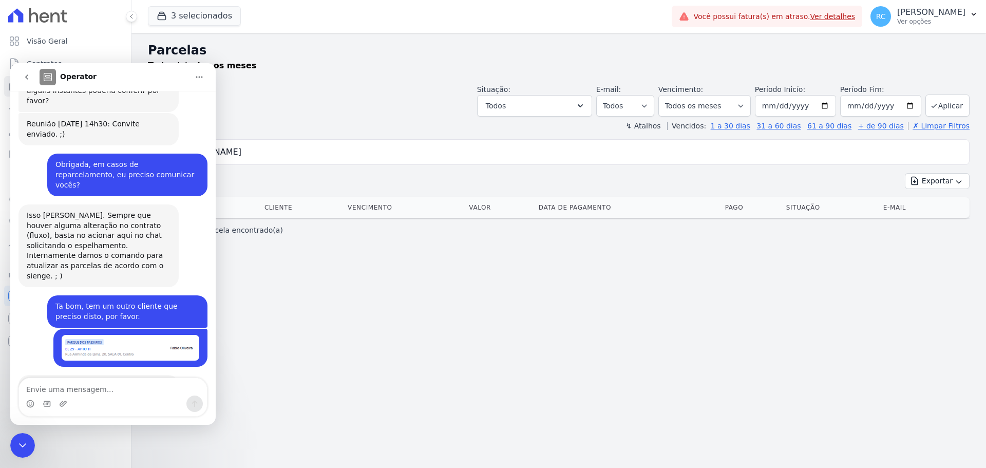
scroll to position [1583, 0]
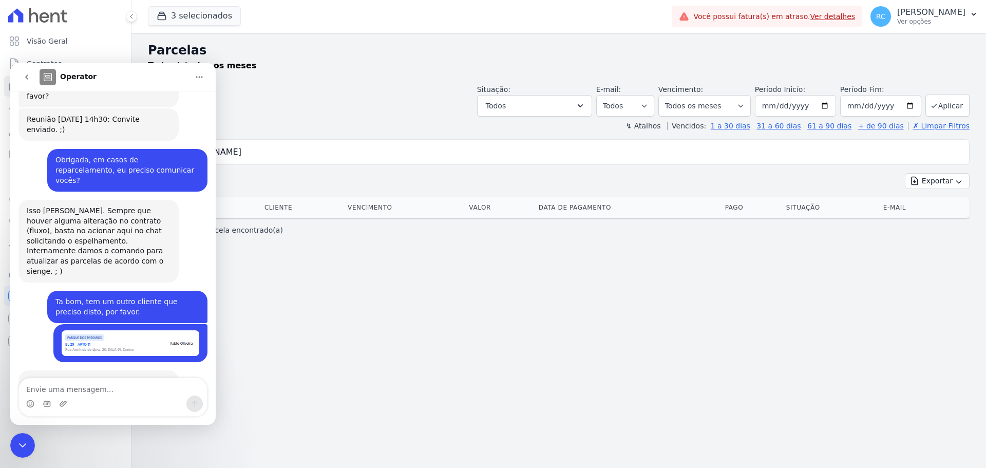
click at [99, 388] on textarea "Envie uma mensagem..." at bounding box center [113, 386] width 188 height 17
click at [19, 445] on icon "Fechar mensagem da Intercom" at bounding box center [22, 445] width 12 height 12
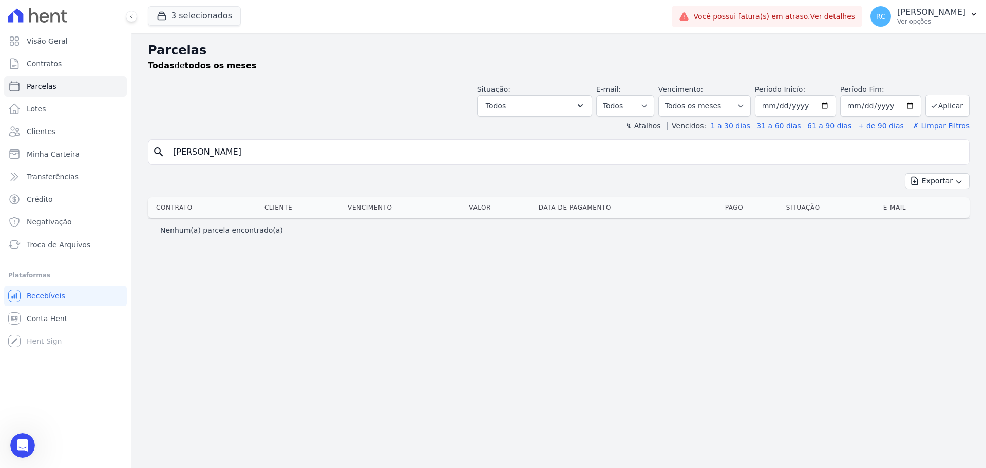
click at [329, 330] on div "Parcelas Todas de todos os meses Situação: Agendado Em Aberto Pago Processando …" at bounding box center [559, 250] width 855 height 435
drag, startPoint x: 300, startPoint y: 146, endPoint x: 626, endPoint y: 245, distance: 340.7
click at [18, 151] on div "Visão Geral Contratos [GEOGRAPHIC_DATA] Lotes Clientes Minha Carteira Transferê…" at bounding box center [493, 234] width 986 height 468
type input "[PERSON_NAME]"
select select
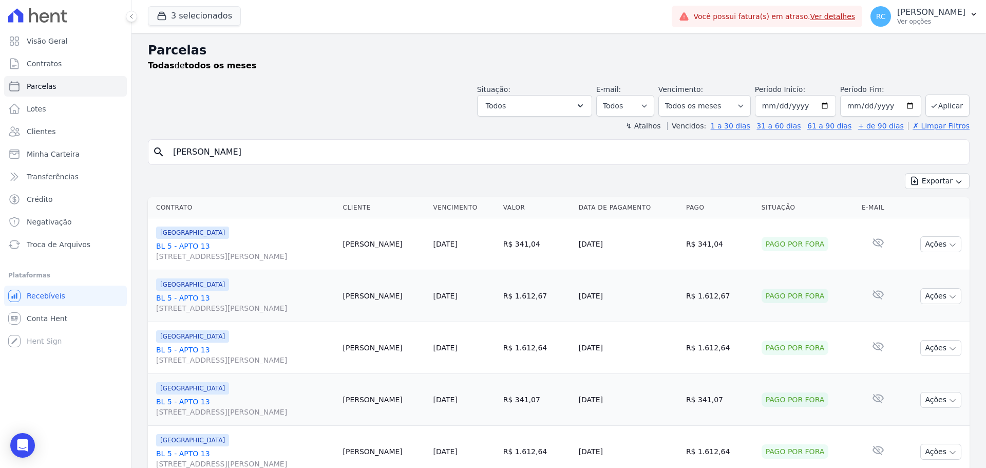
click at [368, 184] on div "Exportar Exportar PDF Exportar CSV" at bounding box center [559, 185] width 822 height 24
drag, startPoint x: 274, startPoint y: 146, endPoint x: 193, endPoint y: 163, distance: 82.9
type input "jes"
type input "[PERSON_NAME]"
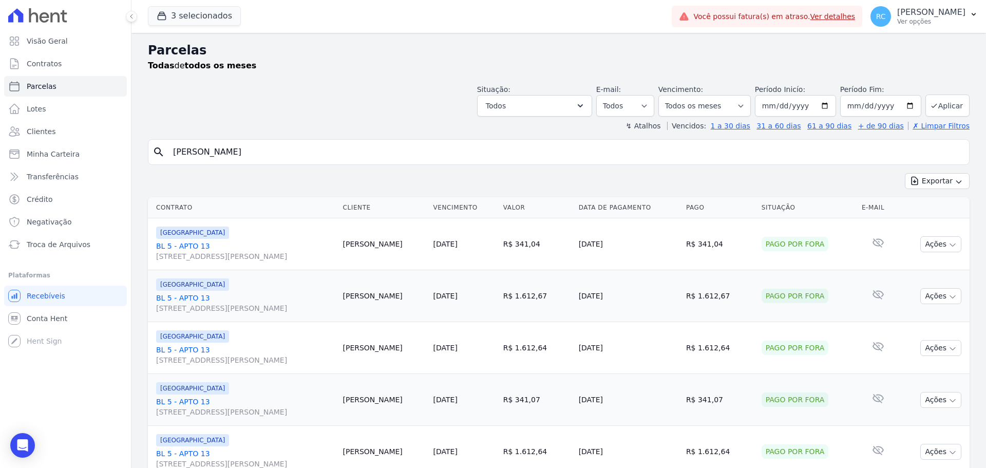
select select
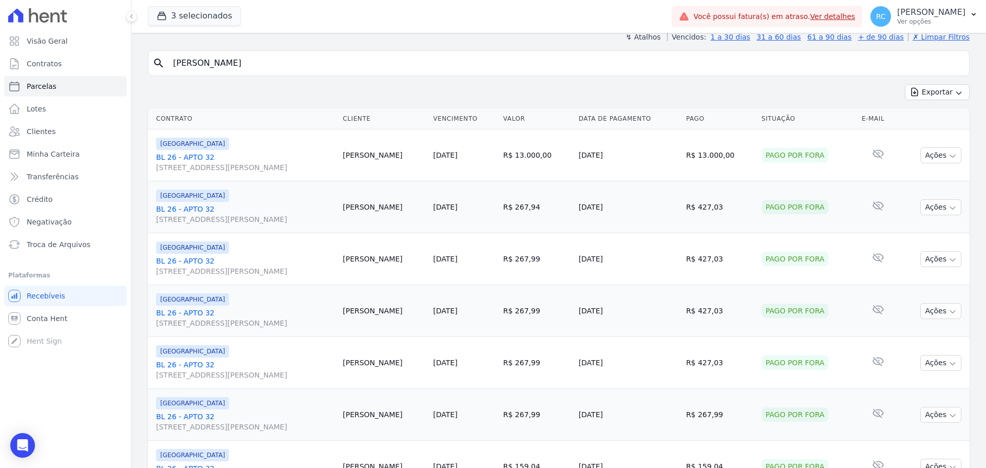
scroll to position [51, 0]
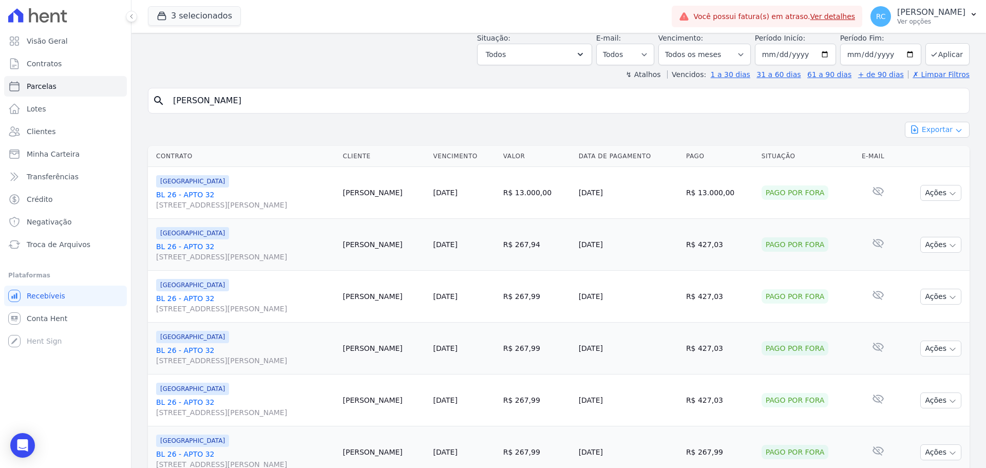
click at [932, 131] on button "Exportar" at bounding box center [937, 130] width 65 height 16
click at [924, 158] on span "Exportar PDF" at bounding box center [937, 154] width 54 height 10
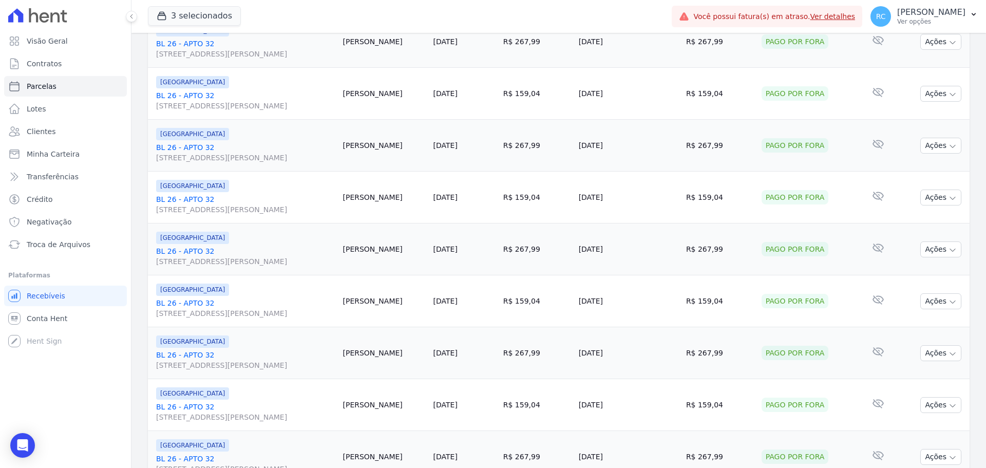
scroll to position [1092, 0]
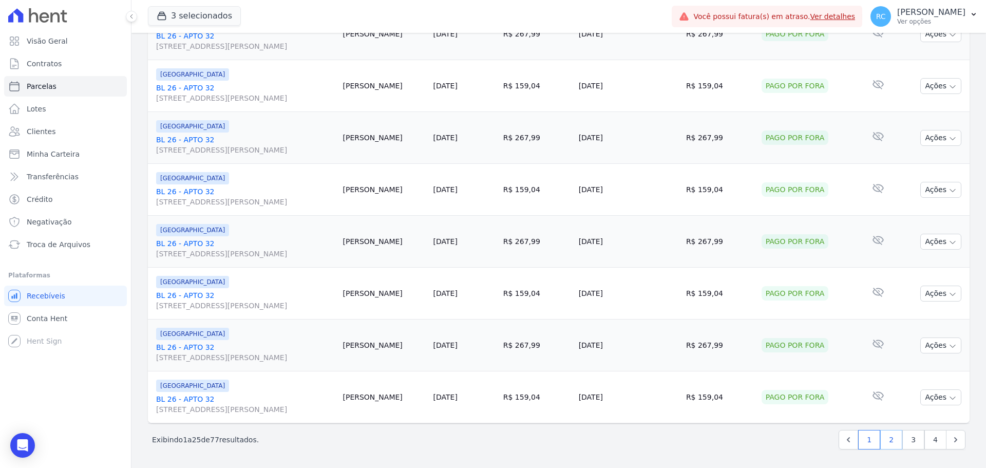
click at [885, 443] on link "2" at bounding box center [892, 440] width 22 height 20
select select
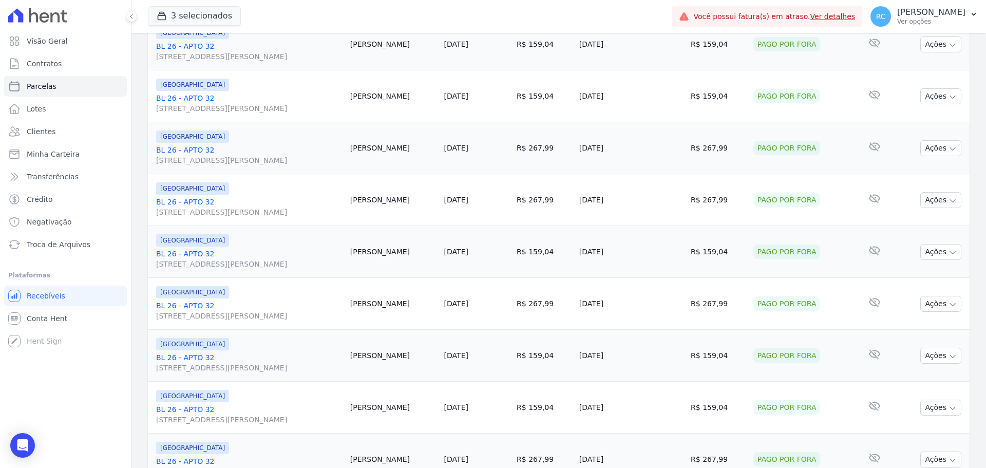
scroll to position [1092, 0]
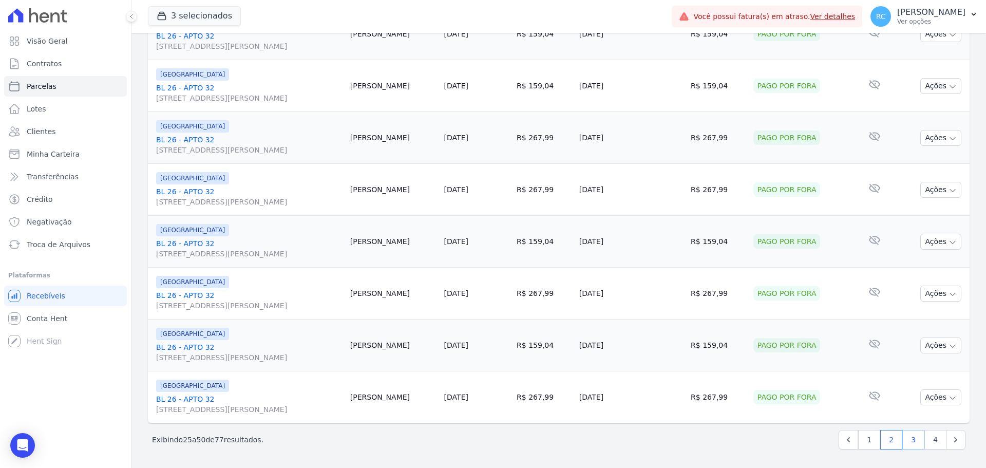
click at [911, 431] on link "3" at bounding box center [914, 440] width 22 height 20
select select
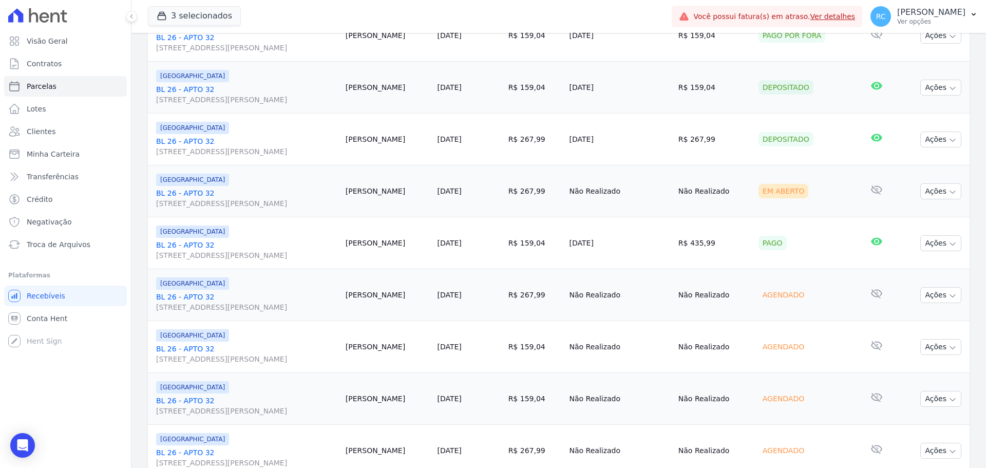
scroll to position [257, 0]
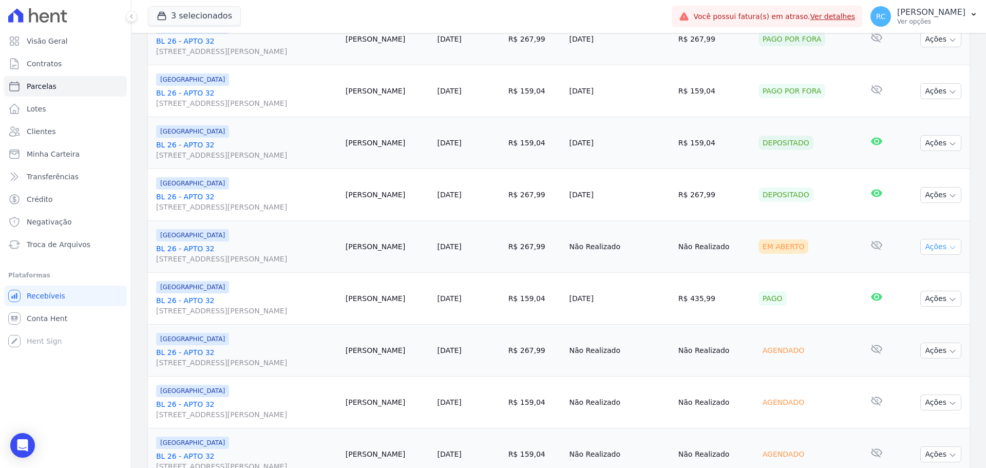
click at [949, 246] on icon "button" at bounding box center [953, 248] width 8 height 8
click at [906, 330] on link "Liquidação Manual" at bounding box center [937, 327] width 99 height 19
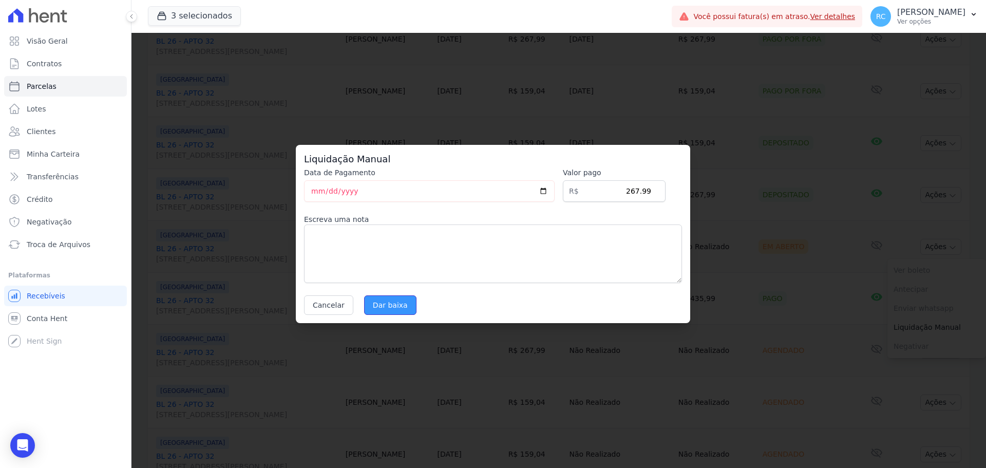
click at [371, 305] on input "Dar baixa" at bounding box center [390, 305] width 52 height 20
select select
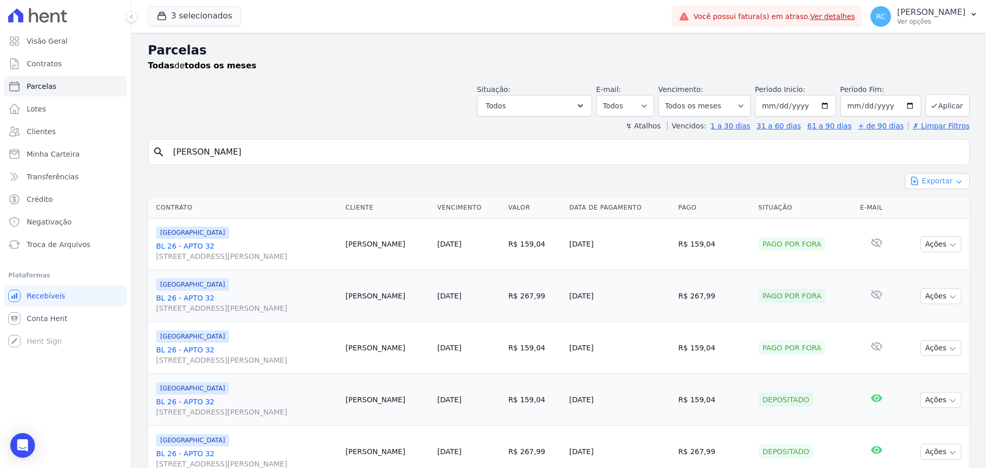
click at [940, 184] on button "Exportar" at bounding box center [937, 181] width 65 height 16
click at [922, 206] on span "Exportar PDF" at bounding box center [937, 205] width 54 height 10
drag, startPoint x: 289, startPoint y: 146, endPoint x: 6, endPoint y: 193, distance: 286.9
click at [1, 195] on div "Visão Geral Contratos [GEOGRAPHIC_DATA] Lotes Clientes Minha Carteira Transferê…" at bounding box center [493, 234] width 986 height 468
type input "[PERSON_NAME]"
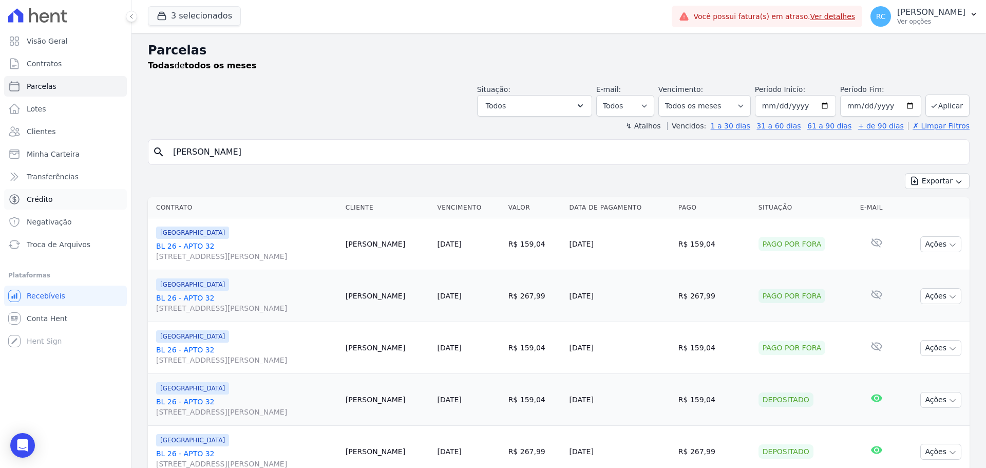
select select
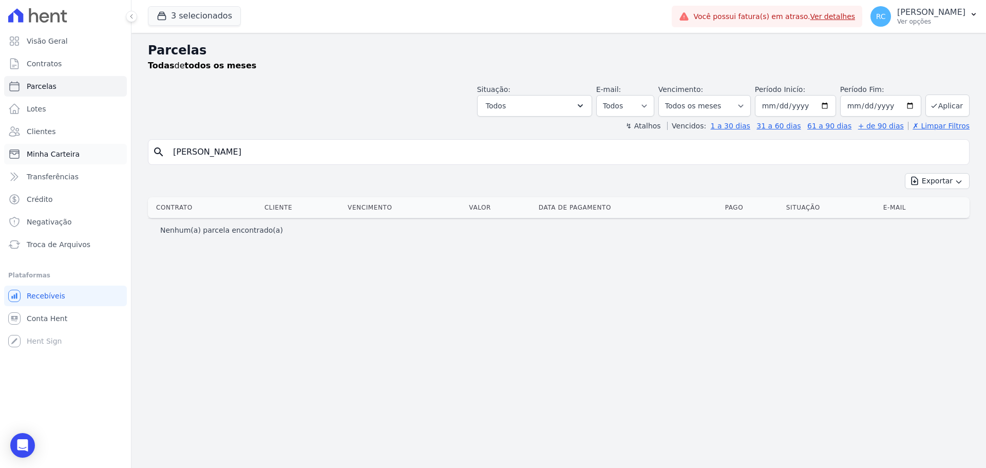
drag, startPoint x: 305, startPoint y: 152, endPoint x: 41, endPoint y: 161, distance: 263.7
click at [35, 164] on div "Visão Geral Contratos [GEOGRAPHIC_DATA] Lotes Clientes Minha Carteira Transferê…" at bounding box center [493, 234] width 986 height 468
click at [326, 152] on input "[PERSON_NAME]" at bounding box center [566, 152] width 798 height 21
paste input "[PERSON_NAME]"
type input "[PERSON_NAME]"
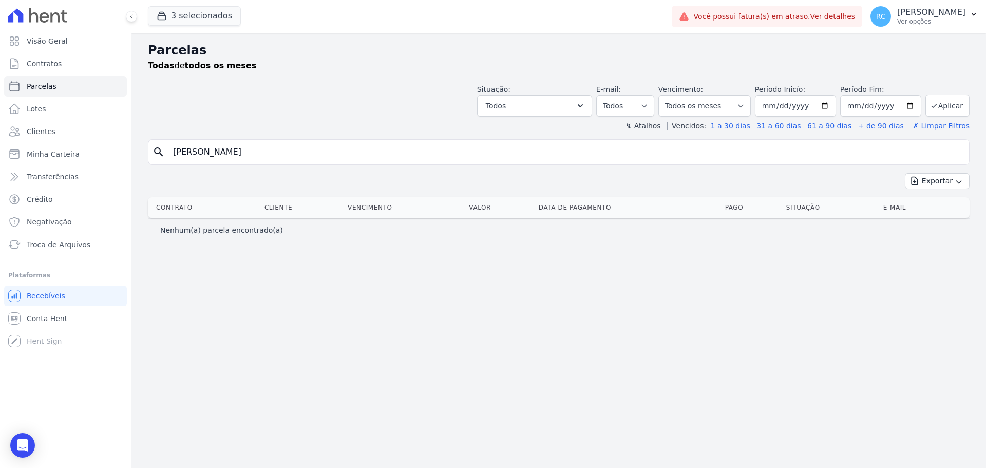
select select
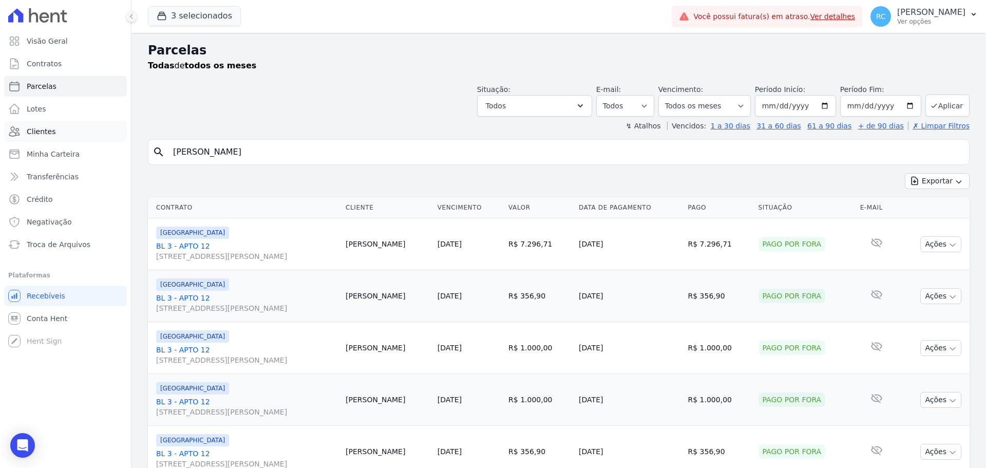
click at [67, 130] on link "Clientes" at bounding box center [65, 131] width 123 height 21
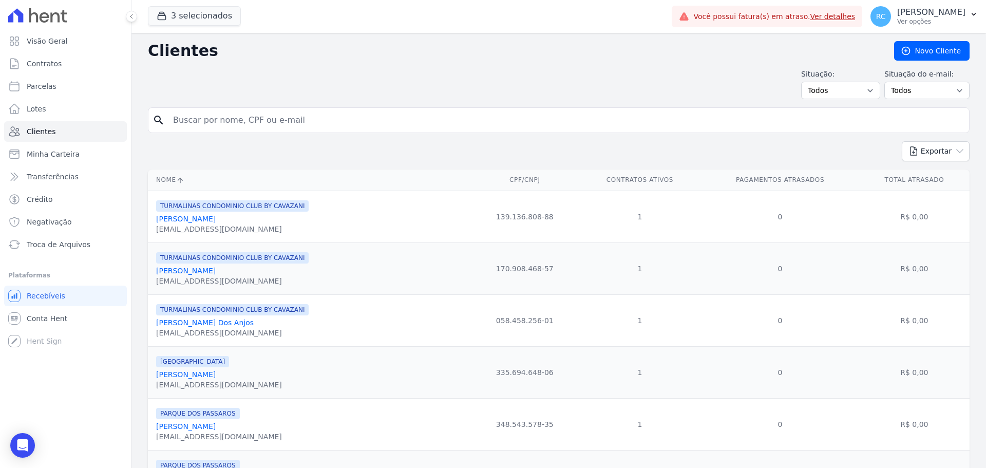
drag, startPoint x: 257, startPoint y: 130, endPoint x: 259, endPoint y: 124, distance: 7.2
click at [259, 126] on div "search" at bounding box center [559, 120] width 822 height 26
drag, startPoint x: 259, startPoint y: 124, endPoint x: 265, endPoint y: 120, distance: 6.3
click at [259, 124] on input "search" at bounding box center [566, 120] width 798 height 21
paste input "43.670.368/0001-70"
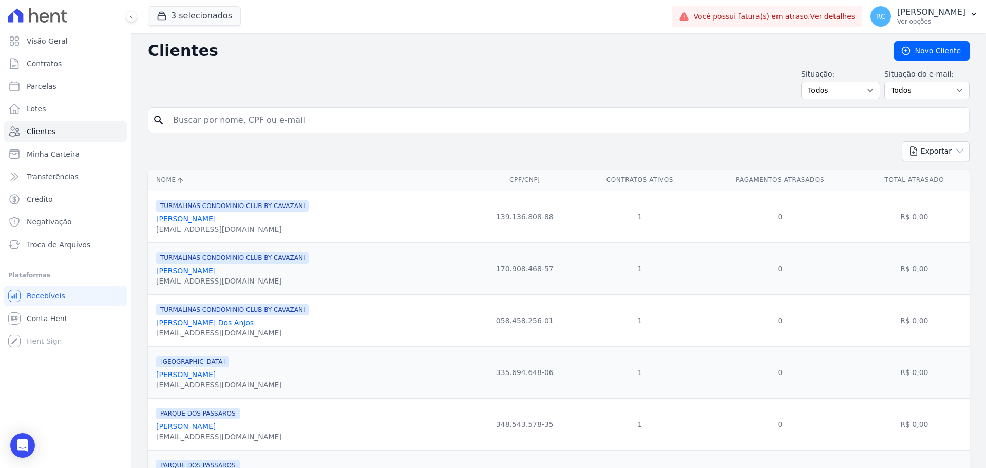
type input "43.670.368/0001-70"
paste input "[PERSON_NAME]"
type input "[PERSON_NAME]"
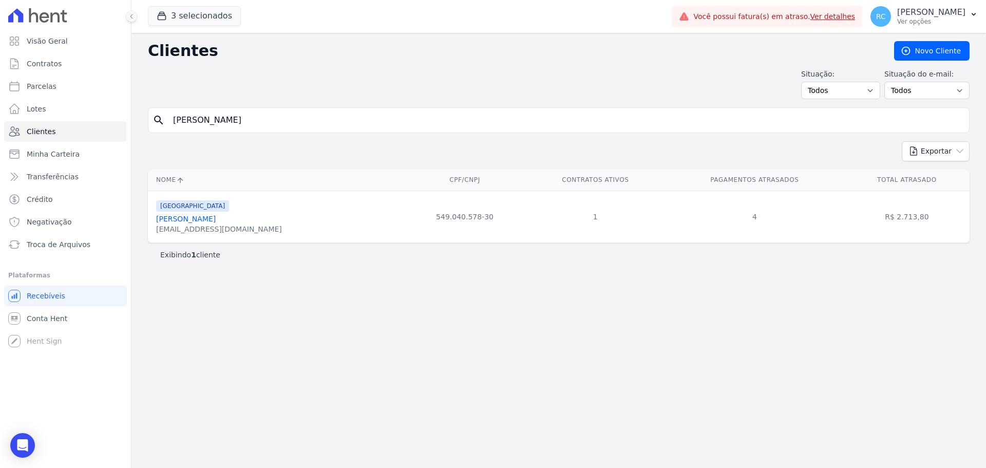
drag, startPoint x: 771, startPoint y: 312, endPoint x: 691, endPoint y: 312, distance: 79.6
click at [771, 312] on div "Clientes [GEOGRAPHIC_DATA] Situação: Todos Adimplentes Inadimplentes Situação d…" at bounding box center [559, 250] width 855 height 435
click at [957, 16] on p "[PERSON_NAME]" at bounding box center [931, 12] width 68 height 10
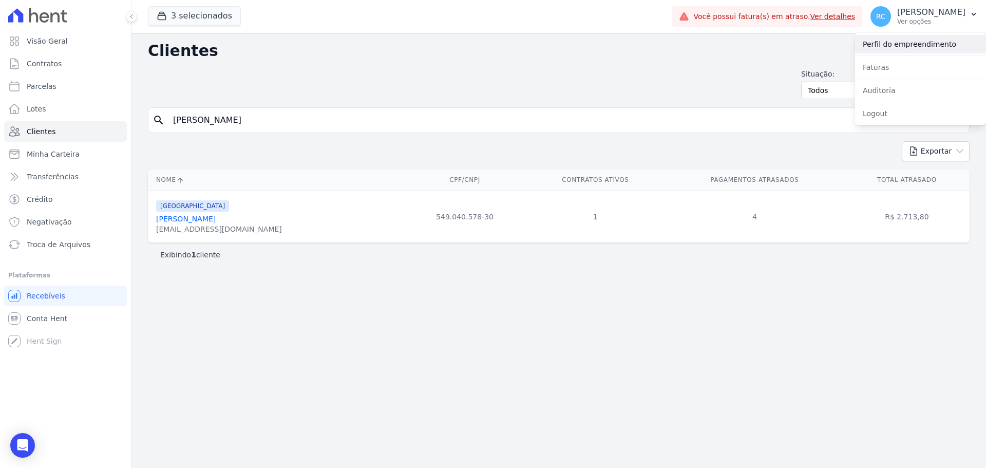
click at [908, 49] on link "Perfil do empreendimento" at bounding box center [921, 44] width 132 height 18
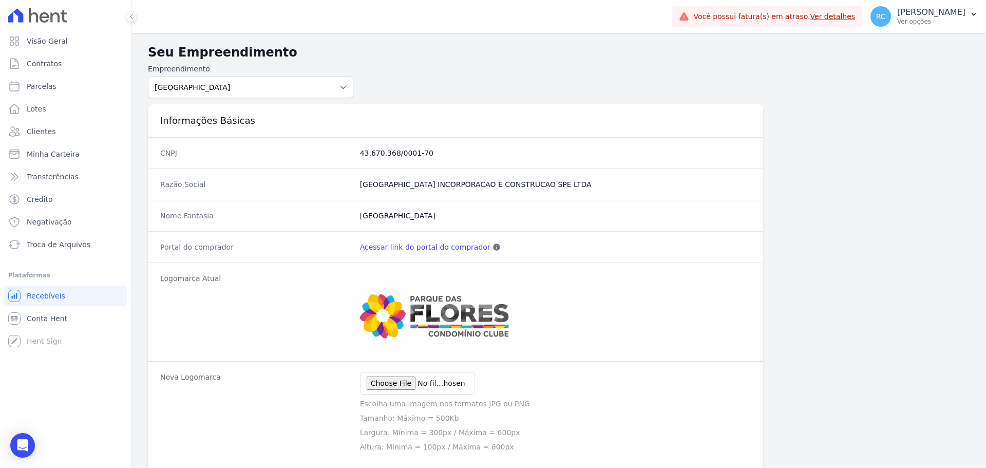
click at [428, 247] on link "Acessar link do portal do comprador" at bounding box center [425, 247] width 130 height 10
